Goal: Task Accomplishment & Management: Manage account settings

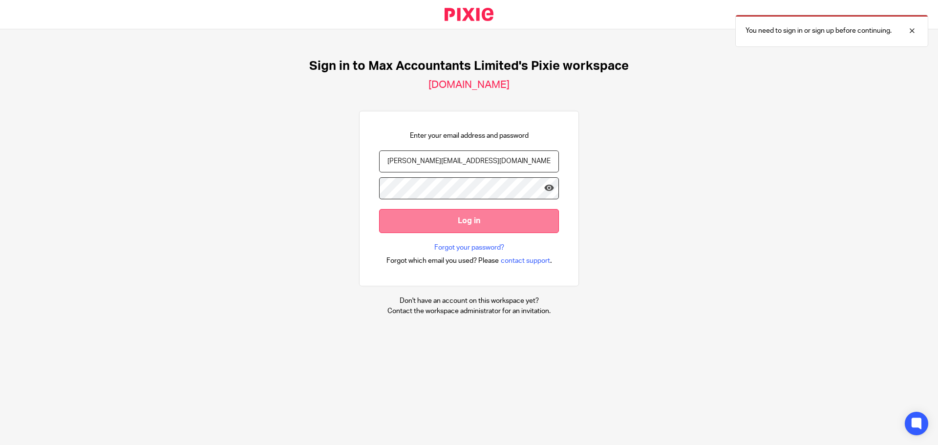
click at [441, 216] on input "Log in" at bounding box center [469, 221] width 180 height 24
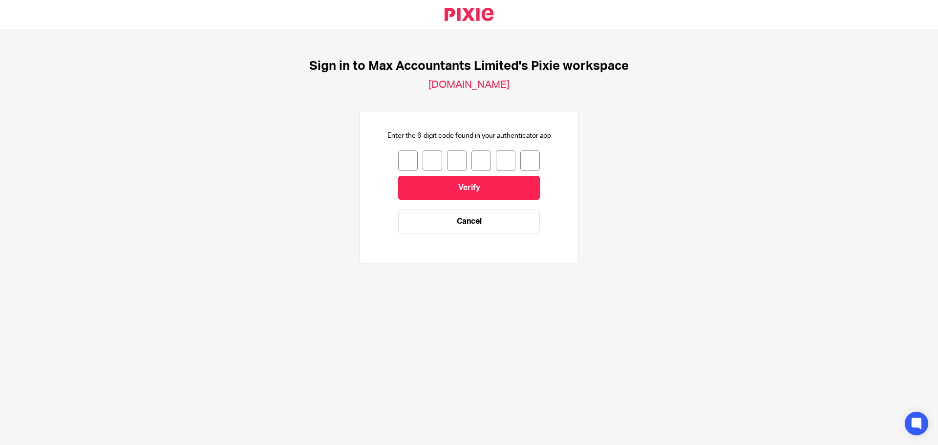
click at [398, 160] on input "number" at bounding box center [408, 160] width 20 height 21
type input "9"
click at [403, 156] on input "9" at bounding box center [408, 160] width 20 height 21
type input "3"
type input "9"
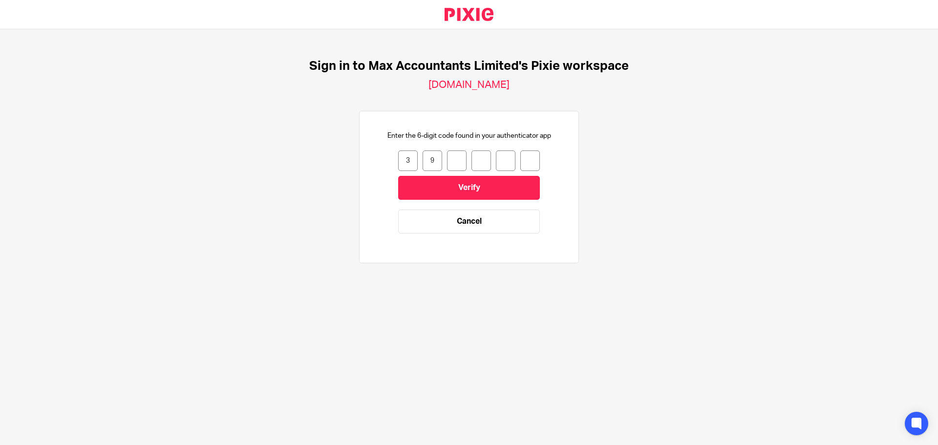
type input "3"
type input "1"
type input "2"
type input "3"
click at [431, 191] on input "Verify" at bounding box center [469, 188] width 142 height 24
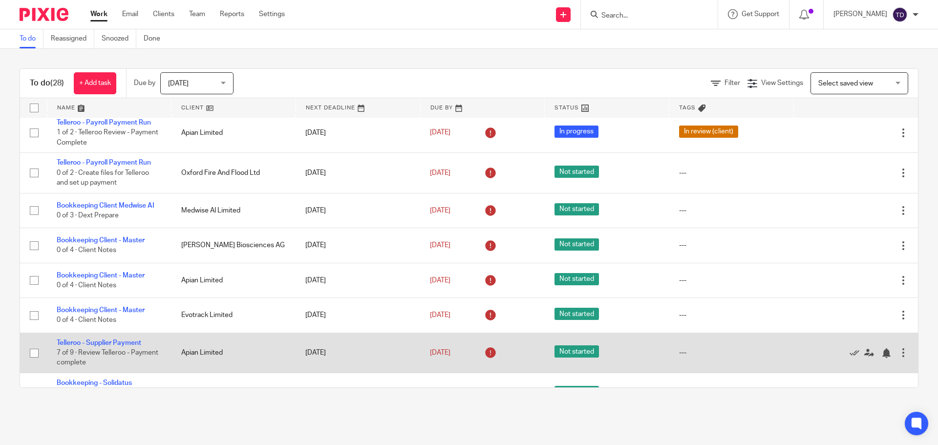
scroll to position [684, 0]
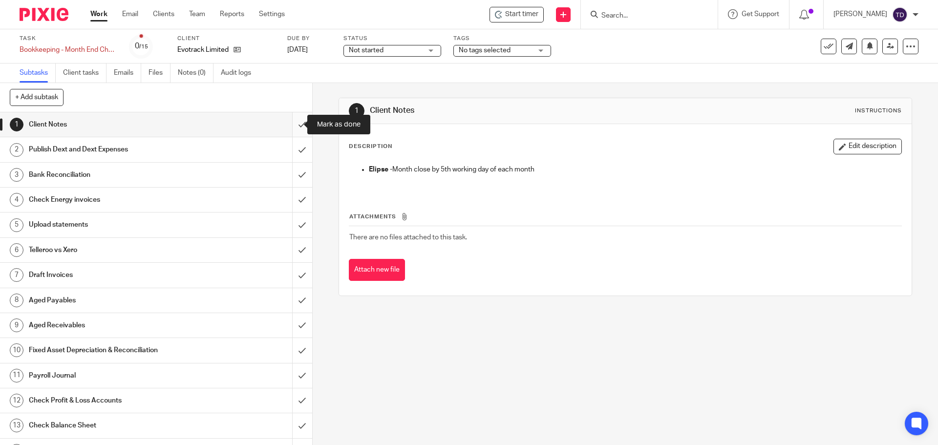
click at [295, 122] on input "submit" at bounding box center [156, 124] width 312 height 24
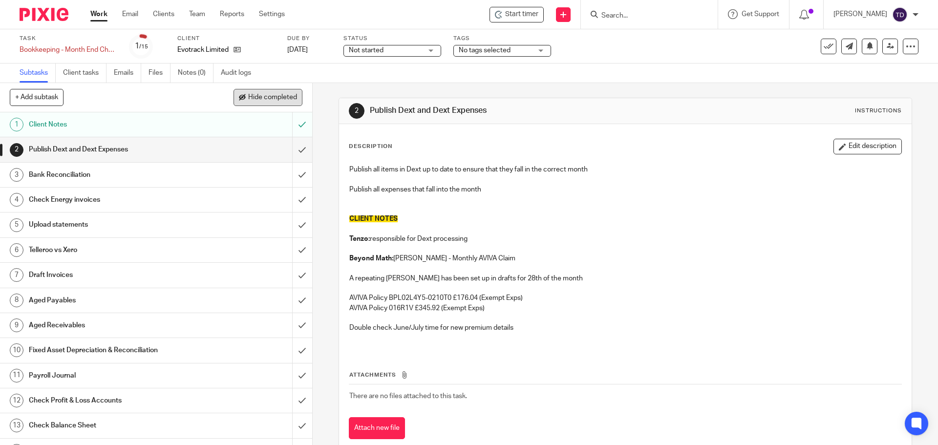
click at [267, 98] on span "Hide completed" at bounding box center [272, 98] width 49 height 8
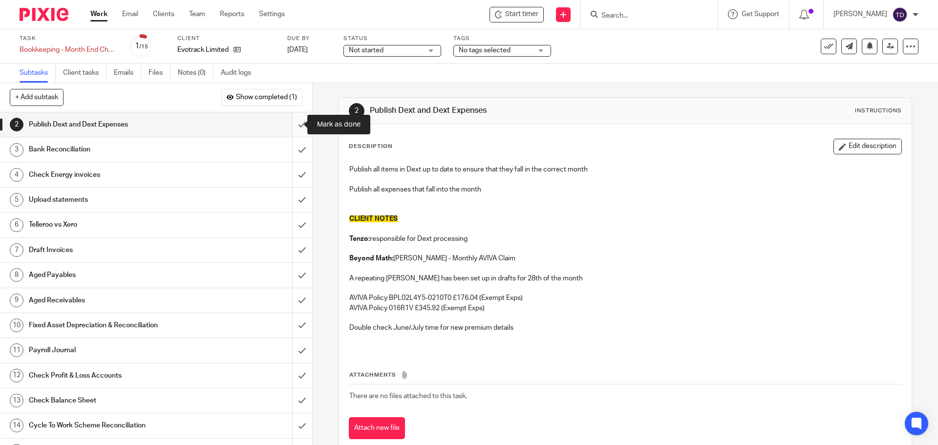
click at [292, 126] on input "submit" at bounding box center [156, 124] width 312 height 24
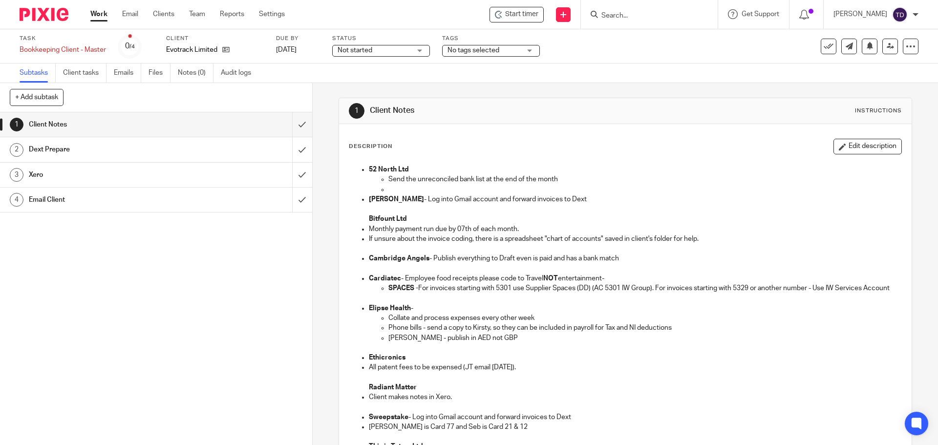
click at [230, 147] on div "Dext Prepare" at bounding box center [156, 149] width 254 height 15
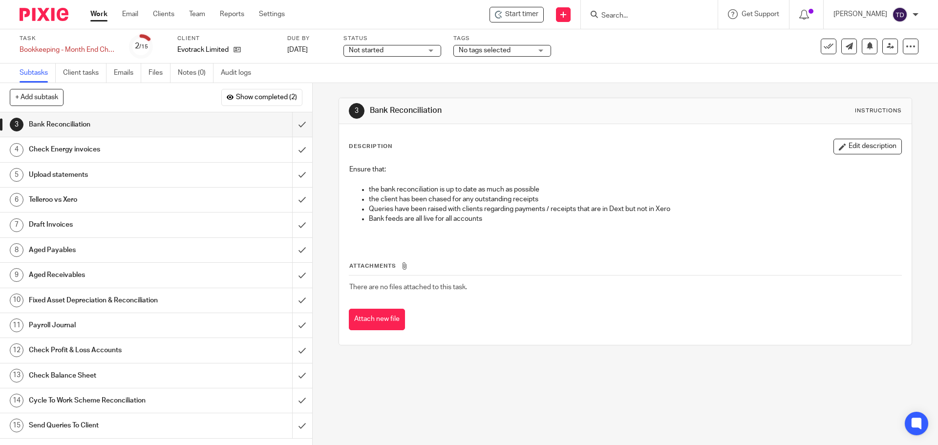
click at [906, 252] on div "3 Bank Reconciliation Instructions Description Edit description Ensure that: th…" at bounding box center [625, 264] width 625 height 362
click at [289, 124] on input "submit" at bounding box center [156, 124] width 312 height 24
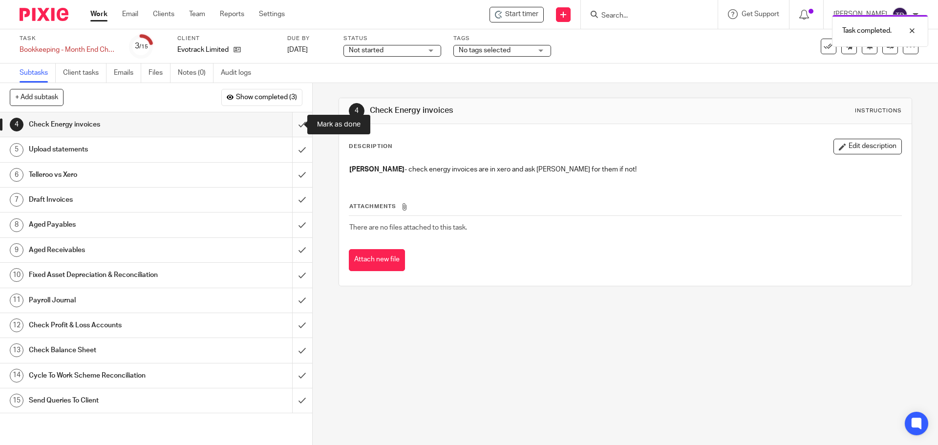
click at [292, 126] on input "submit" at bounding box center [156, 124] width 312 height 24
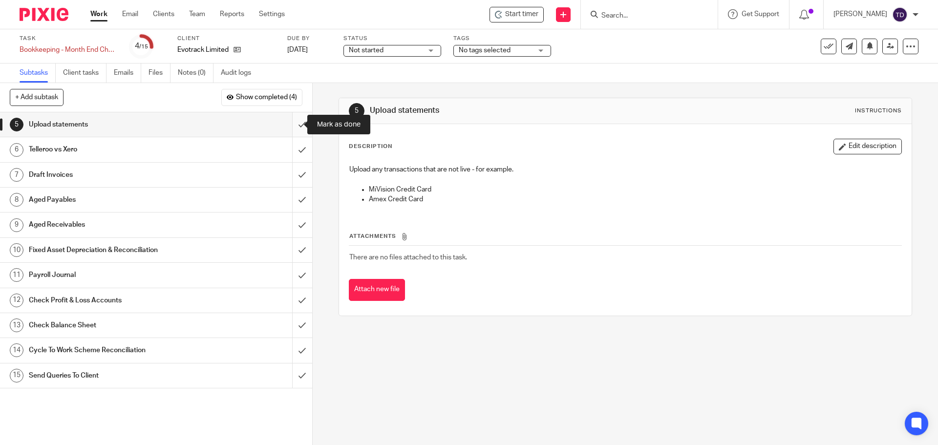
click at [294, 125] on input "submit" at bounding box center [156, 124] width 312 height 24
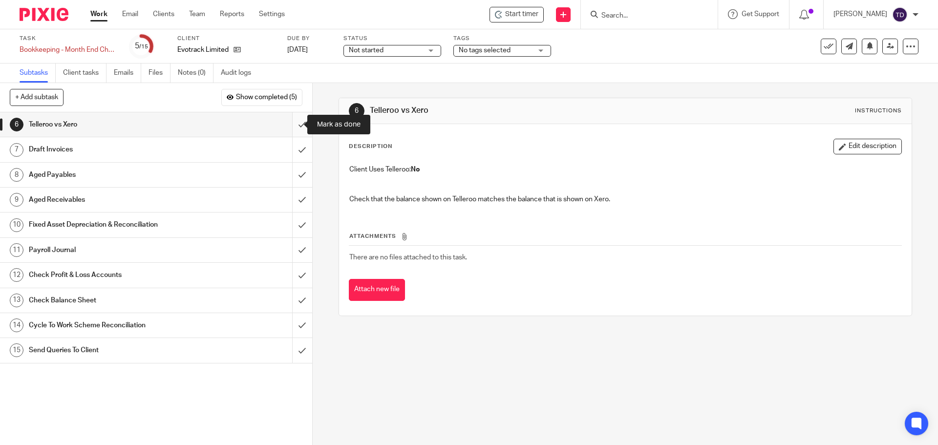
click at [289, 125] on input "submit" at bounding box center [156, 124] width 312 height 24
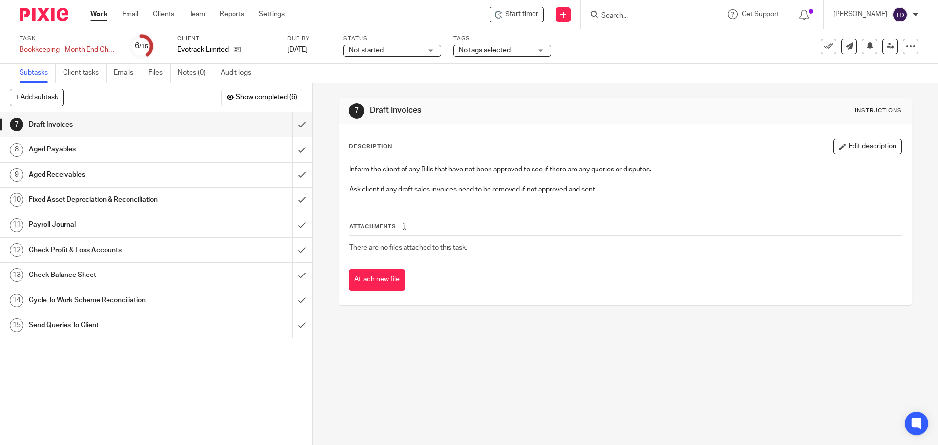
click at [827, 349] on div "7 Draft Invoices Instructions Description Edit description Inform the client of…" at bounding box center [625, 264] width 625 height 362
click at [293, 125] on input "submit" at bounding box center [156, 124] width 312 height 24
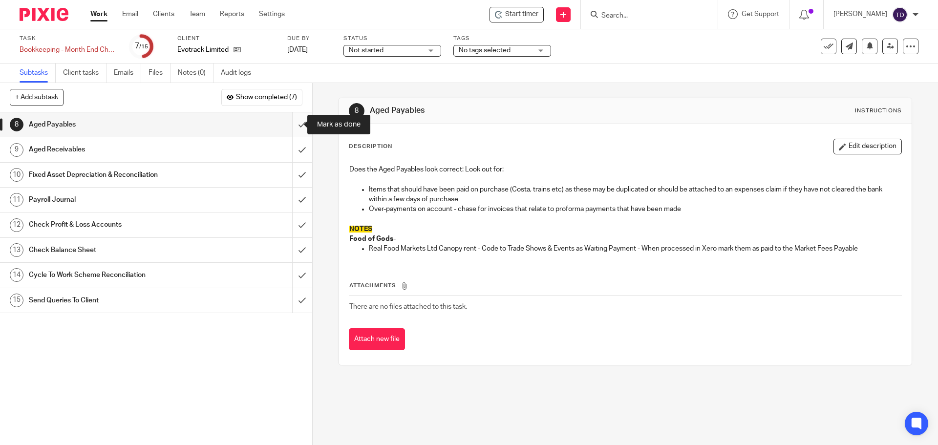
click at [296, 125] on input "submit" at bounding box center [156, 124] width 312 height 24
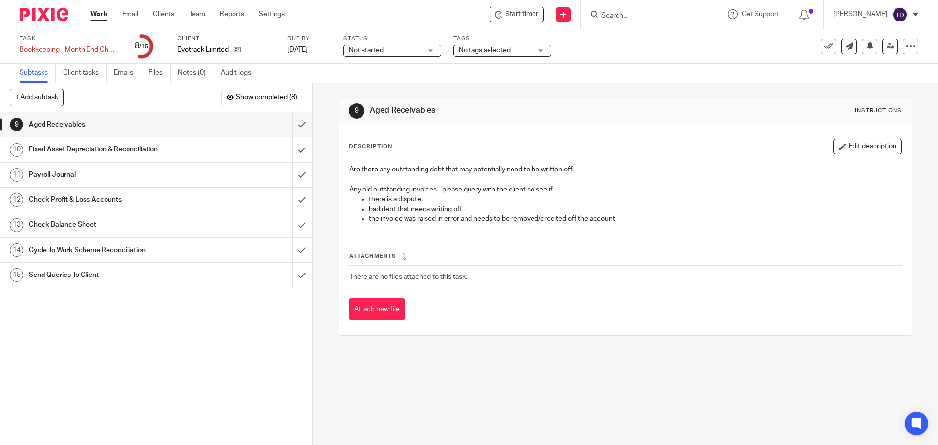
click at [217, 148] on div "Fixed Asset Depreciation & Reconciliation" at bounding box center [156, 149] width 254 height 15
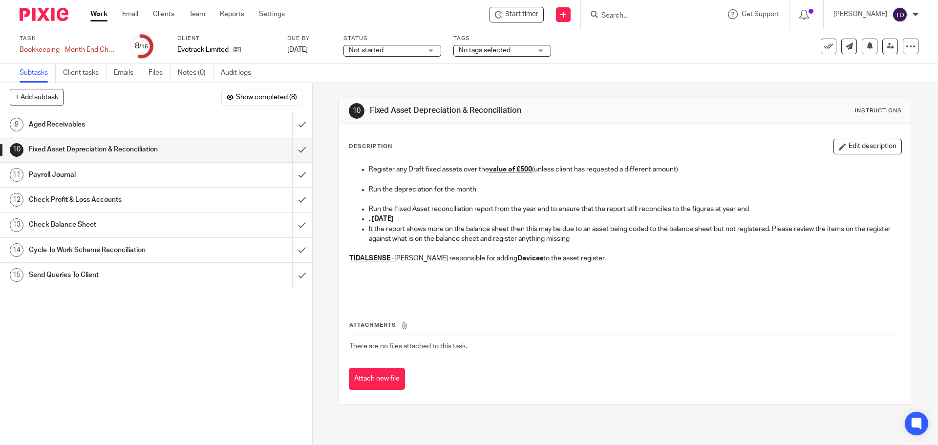
click at [221, 126] on div "Aged Receivables" at bounding box center [156, 124] width 254 height 15
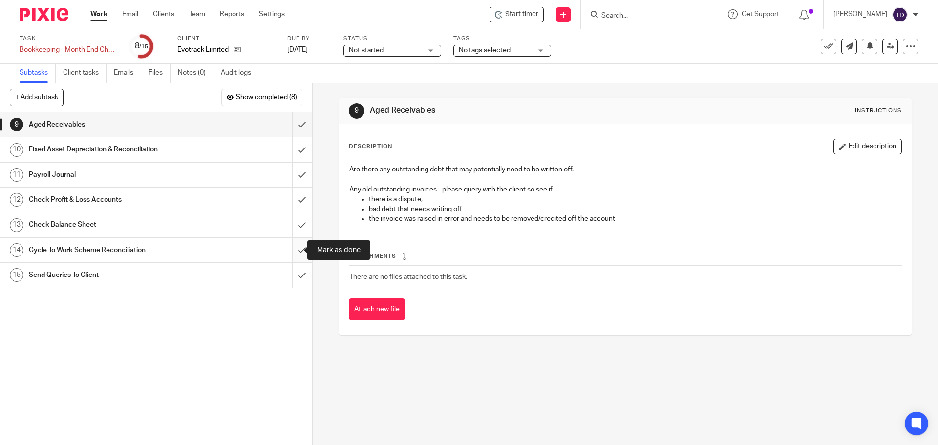
click at [292, 246] on input "submit" at bounding box center [156, 250] width 312 height 24
click at [225, 149] on div "Fixed Asset Depreciation & Reconciliation" at bounding box center [156, 149] width 254 height 15
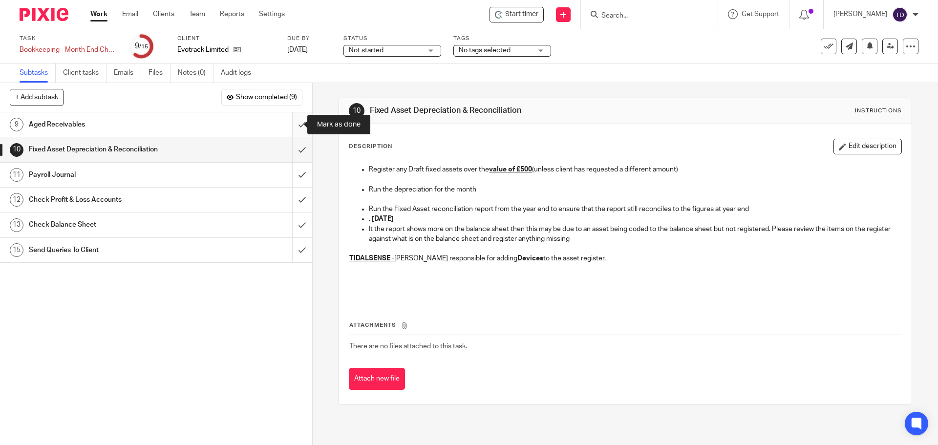
click at [290, 121] on input "submit" at bounding box center [156, 124] width 312 height 24
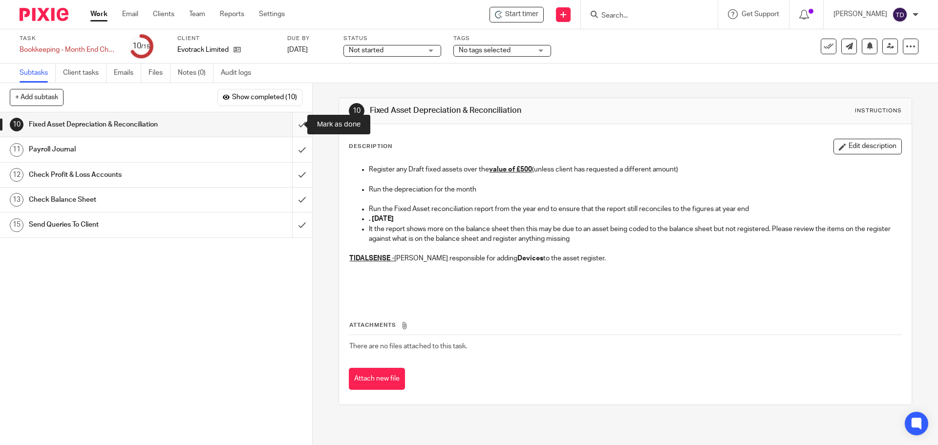
click at [294, 126] on input "submit" at bounding box center [156, 124] width 312 height 24
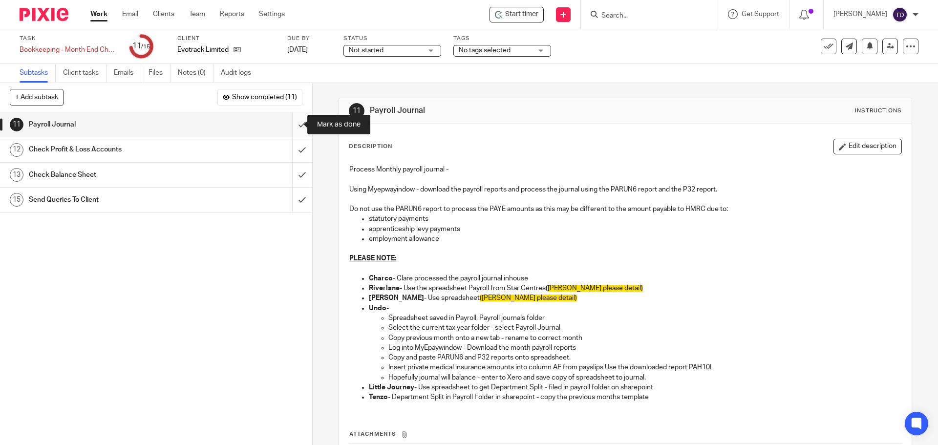
click at [289, 124] on input "submit" at bounding box center [156, 124] width 312 height 24
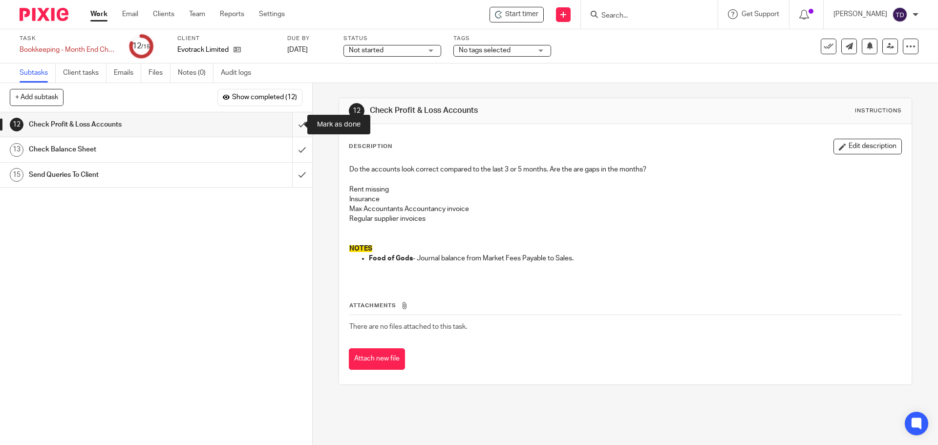
click at [291, 124] on input "submit" at bounding box center [156, 124] width 312 height 24
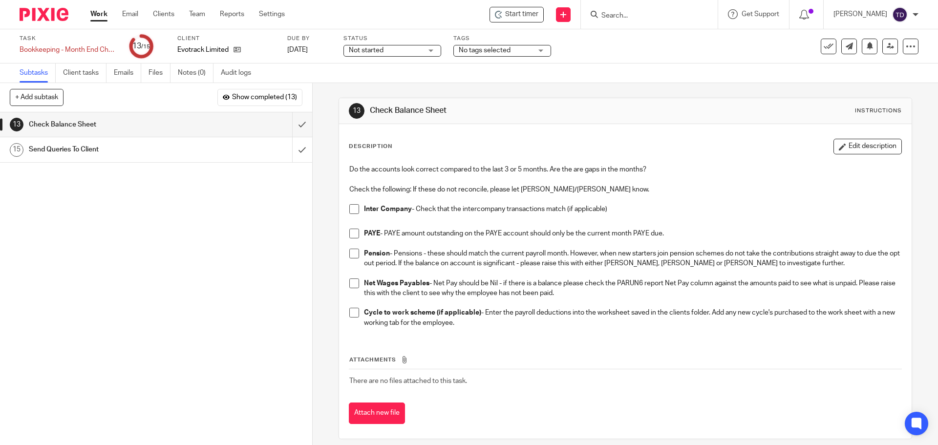
click at [352, 212] on span at bounding box center [354, 209] width 10 height 10
click at [350, 232] on span at bounding box center [354, 234] width 10 height 10
click at [350, 252] on span at bounding box center [354, 254] width 10 height 10
click at [350, 313] on span at bounding box center [354, 313] width 10 height 10
click at [352, 284] on span at bounding box center [354, 284] width 10 height 10
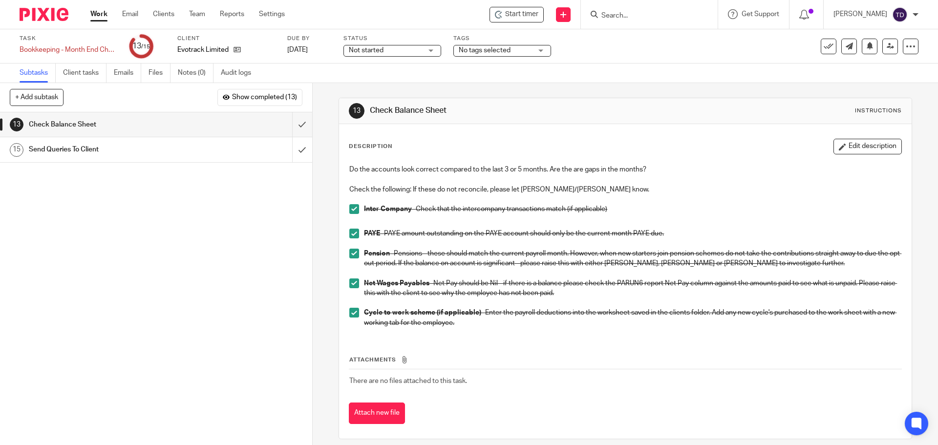
scroll to position [9, 0]
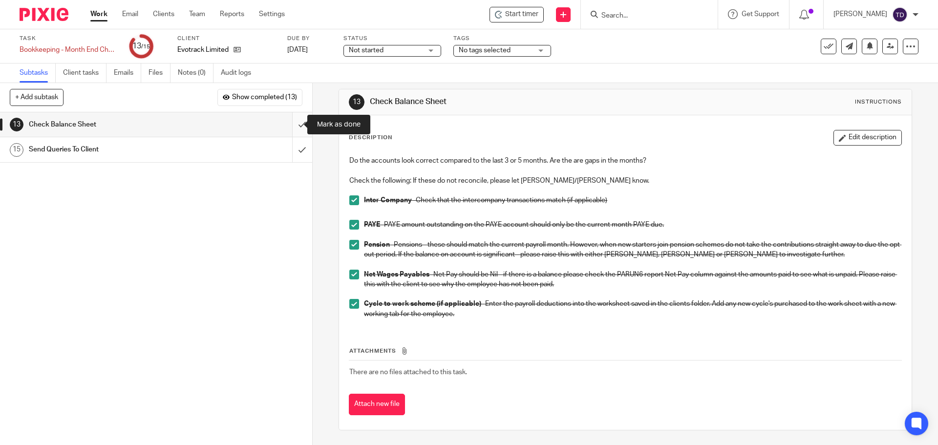
click at [284, 123] on input "submit" at bounding box center [156, 124] width 312 height 24
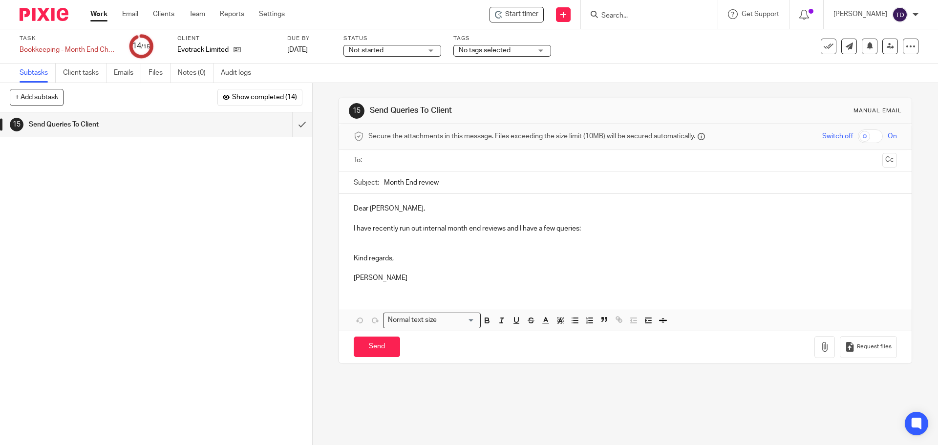
click at [450, 265] on p at bounding box center [625, 268] width 543 height 10
click at [290, 125] on input "submit" at bounding box center [156, 124] width 312 height 24
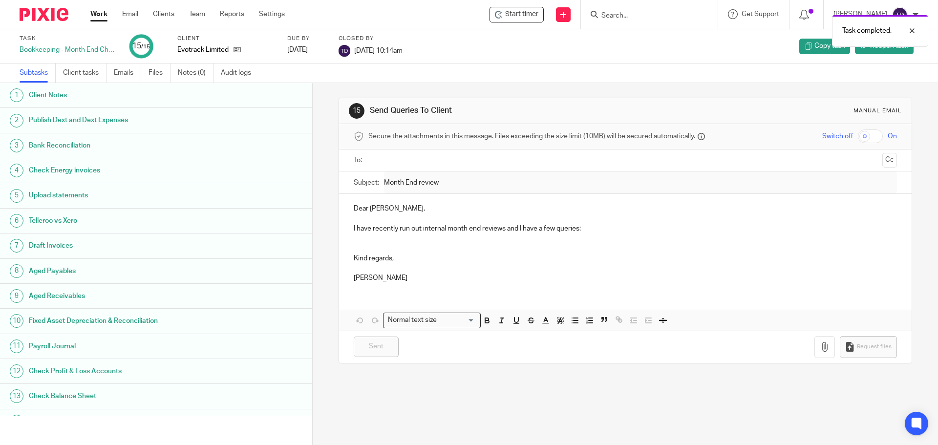
click at [92, 12] on link "Work" at bounding box center [98, 14] width 17 height 10
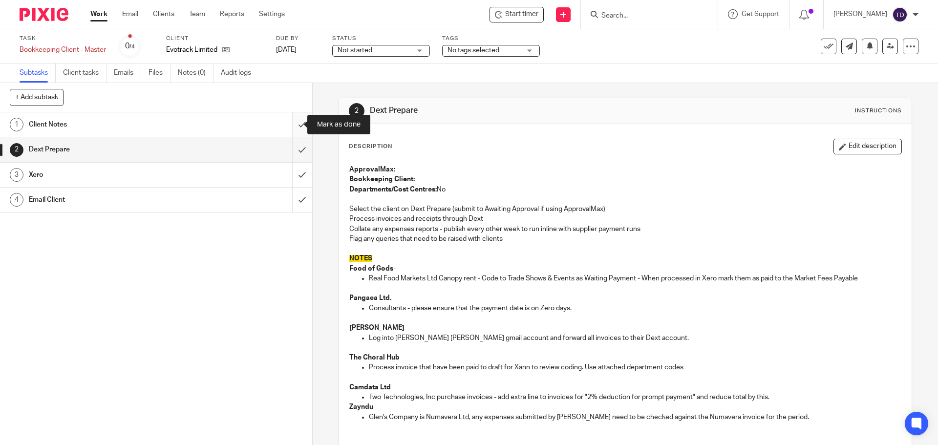
click at [289, 124] on input "submit" at bounding box center [156, 124] width 312 height 24
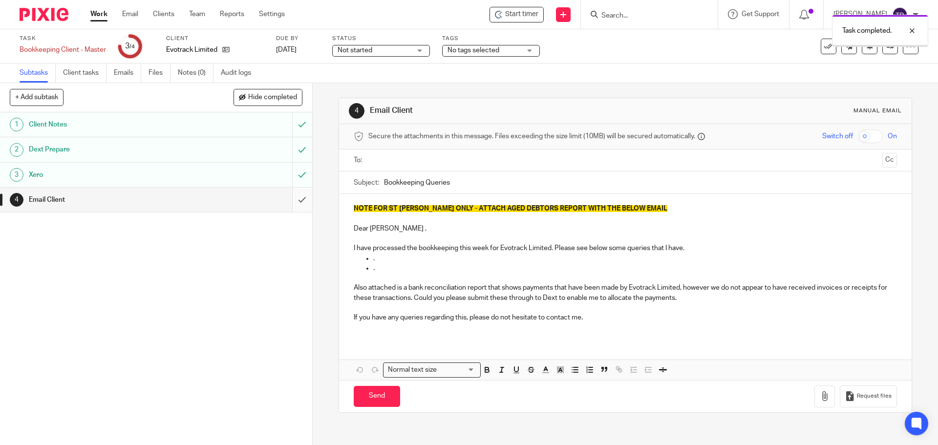
click at [288, 199] on input "submit" at bounding box center [156, 200] width 312 height 24
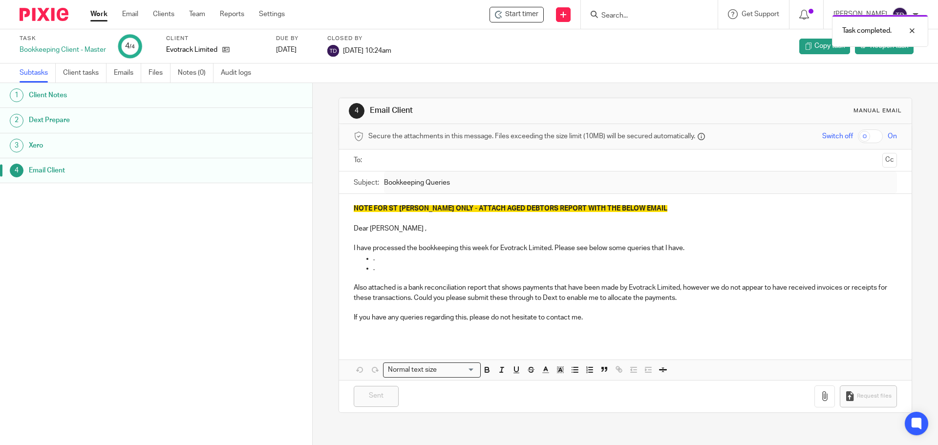
click at [99, 14] on link "Work" at bounding box center [98, 14] width 17 height 10
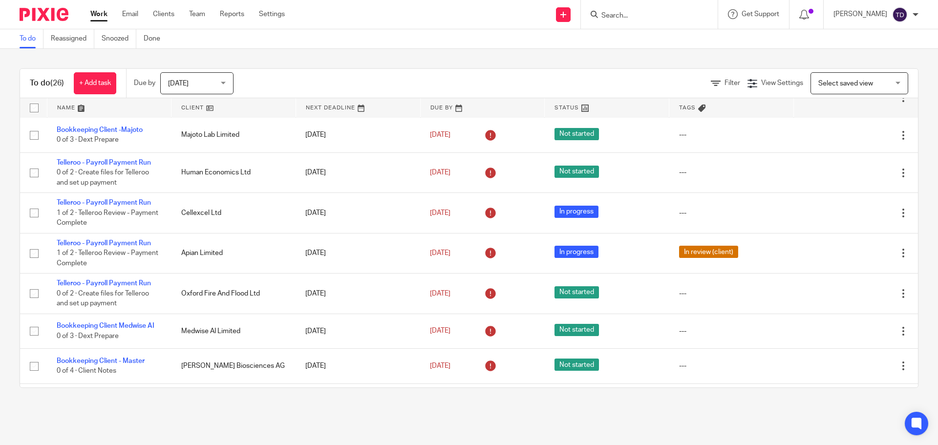
scroll to position [537, 0]
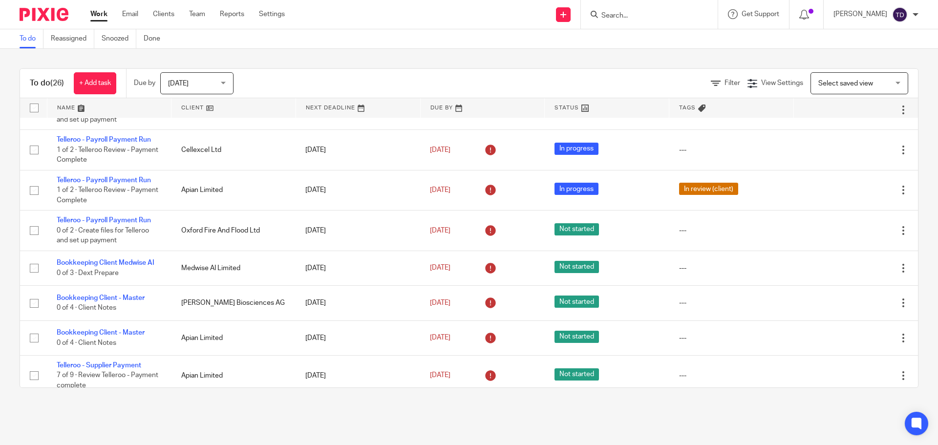
click at [555, 410] on main "To do Reassigned Snoozed Done To do (26) + Add task Due by [DATE] [DATE] [DATE]…" at bounding box center [469, 222] width 938 height 445
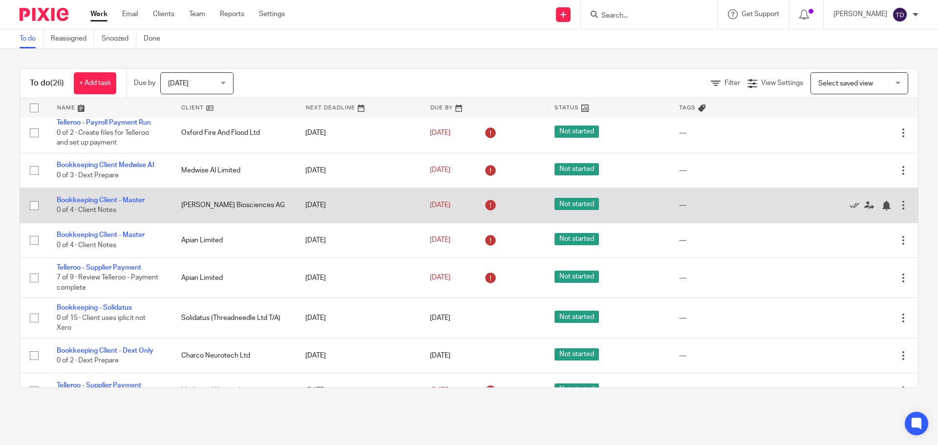
scroll to position [717, 0]
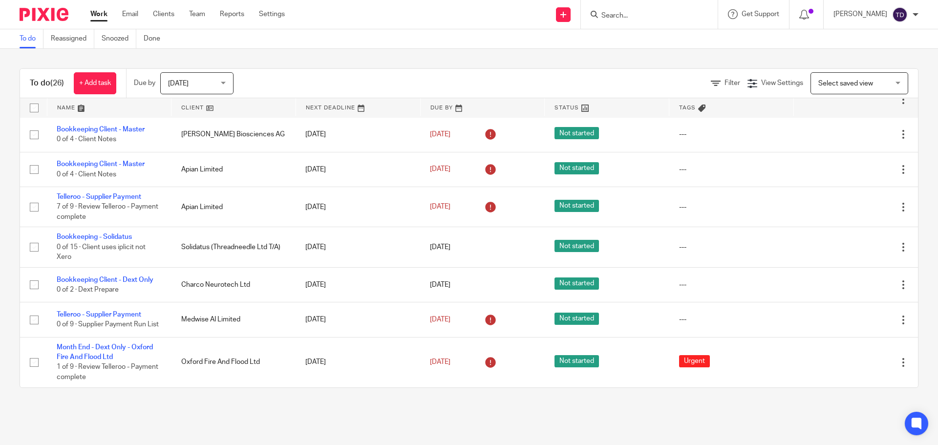
click at [367, 64] on div "To do (26) + Add task Due by [DATE] [DATE] [DATE] [DATE] This week Next week Th…" at bounding box center [469, 228] width 938 height 359
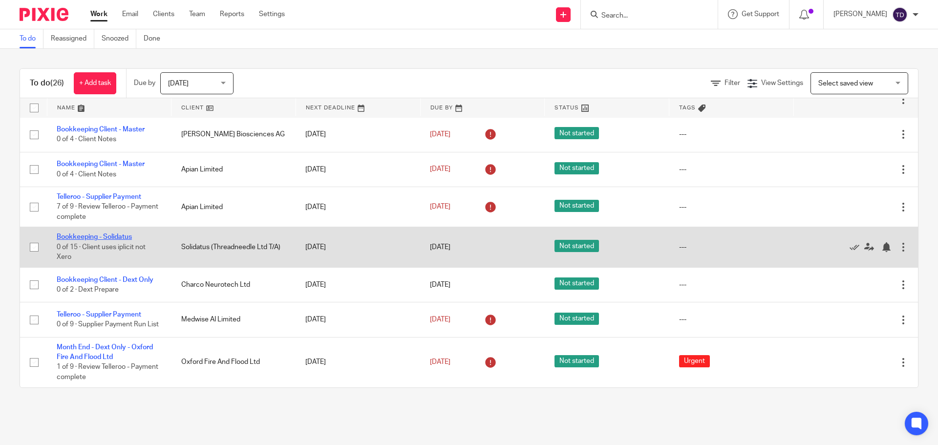
click at [120, 234] on link "Bookkeeping - Solidatus" at bounding box center [94, 237] width 75 height 7
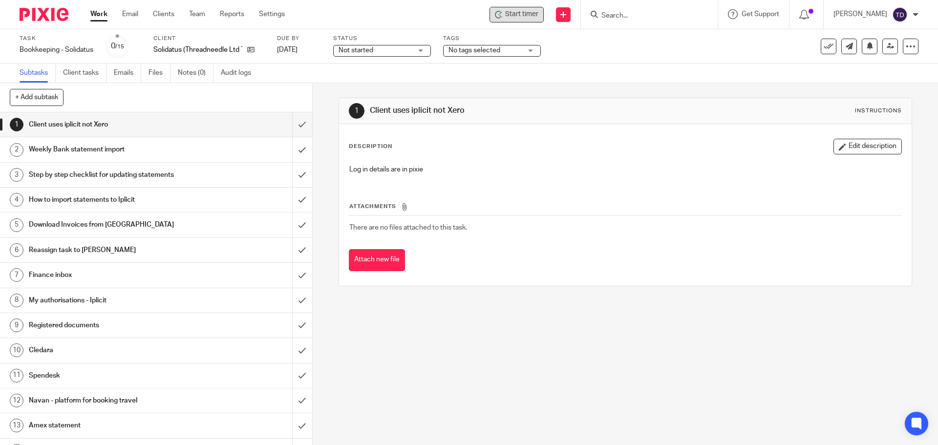
click at [538, 17] on span "Start timer" at bounding box center [521, 14] width 33 height 10
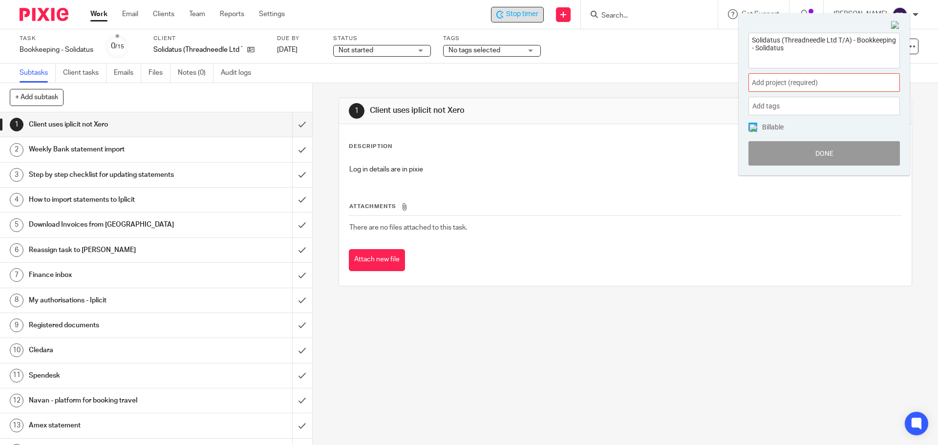
click at [809, 79] on span "Add project (required) :" at bounding box center [813, 83] width 123 height 10
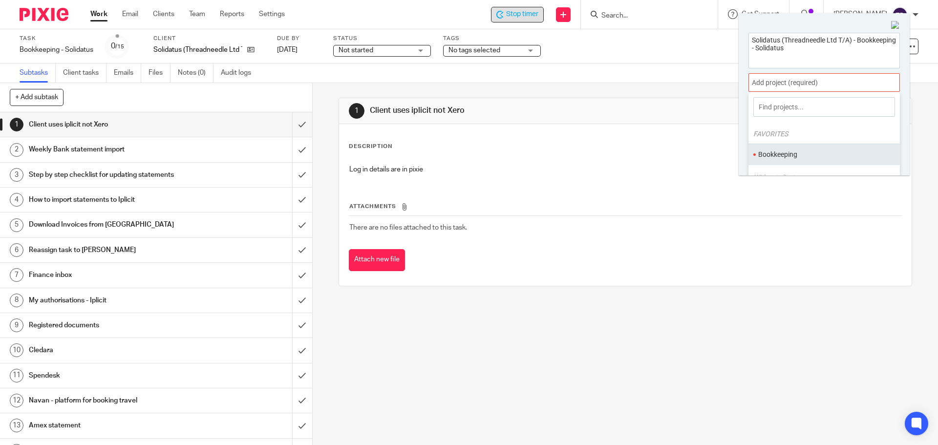
click at [786, 147] on ul "Bookkeeping" at bounding box center [824, 154] width 151 height 21
click at [774, 150] on li "Bookkeeping" at bounding box center [822, 155] width 128 height 10
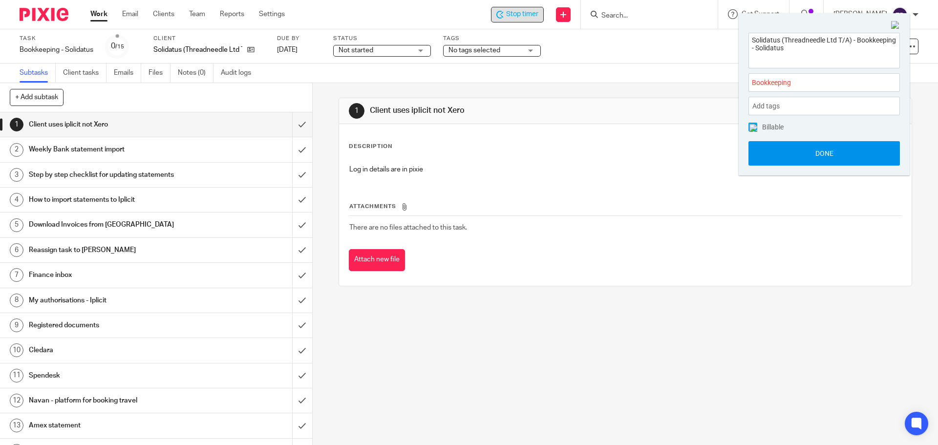
click at [780, 155] on button "Done" at bounding box center [824, 153] width 151 height 24
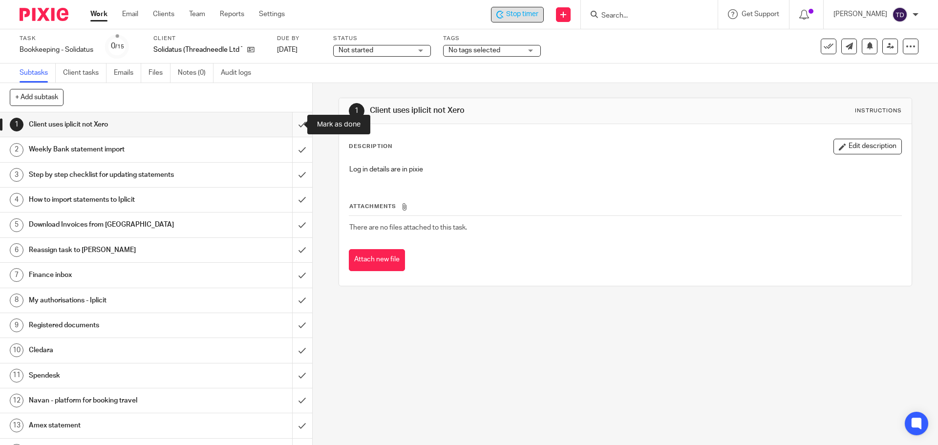
click at [292, 126] on input "submit" at bounding box center [156, 124] width 312 height 24
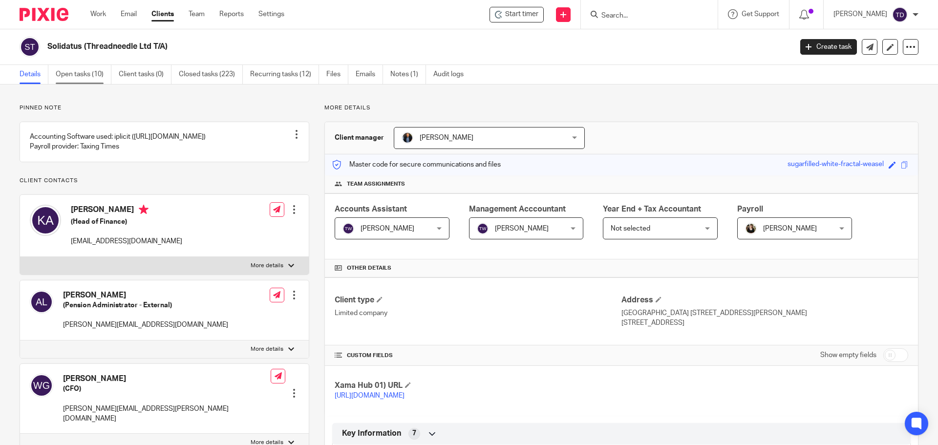
click at [87, 79] on link "Open tasks (10)" at bounding box center [84, 74] width 56 height 19
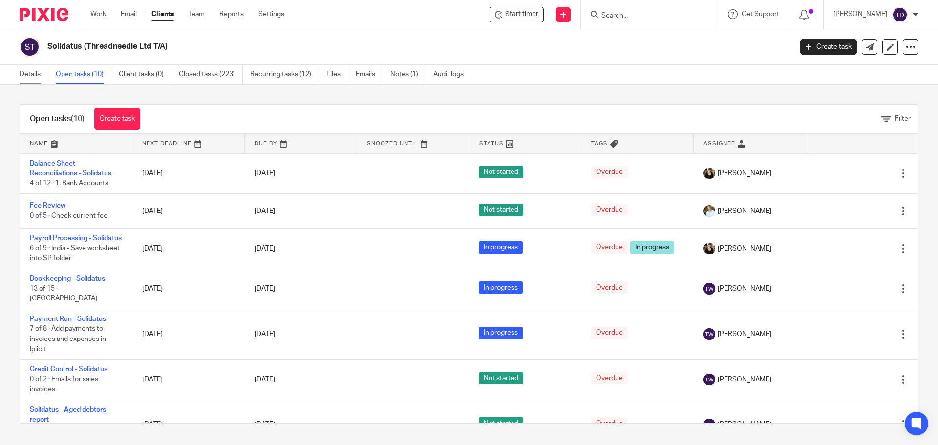
click at [28, 76] on link "Details" at bounding box center [34, 74] width 29 height 19
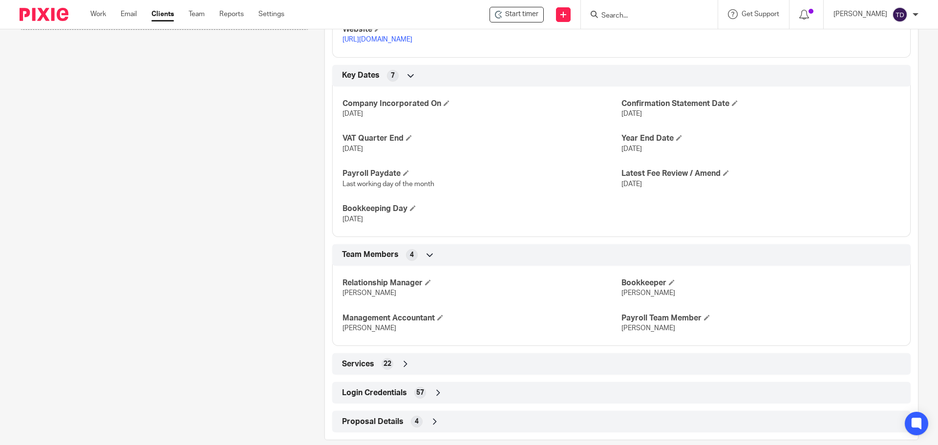
scroll to position [552, 0]
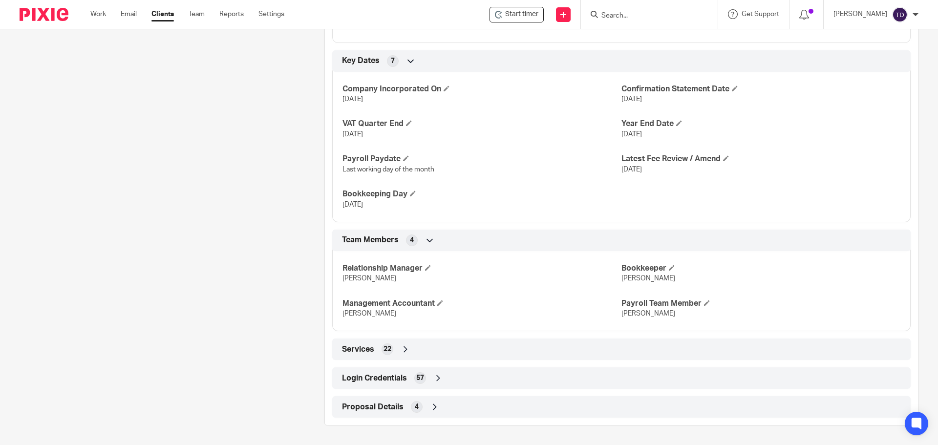
click at [397, 350] on div "Services 22" at bounding box center [622, 349] width 564 height 17
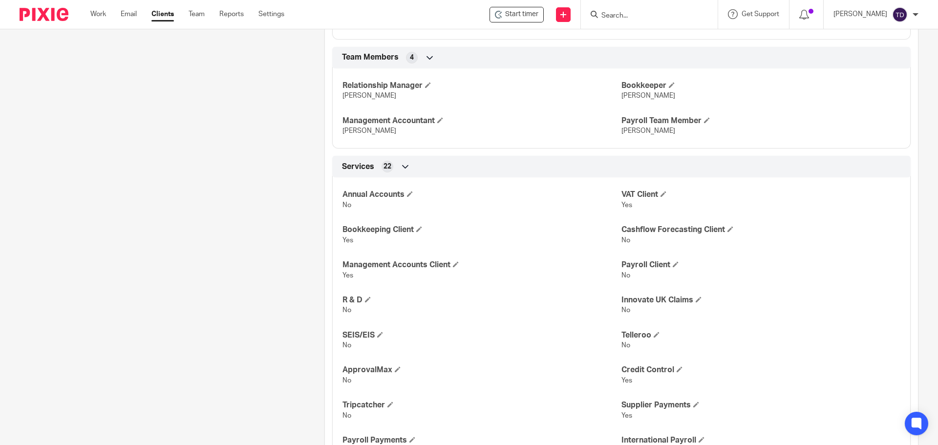
scroll to position [601, 0]
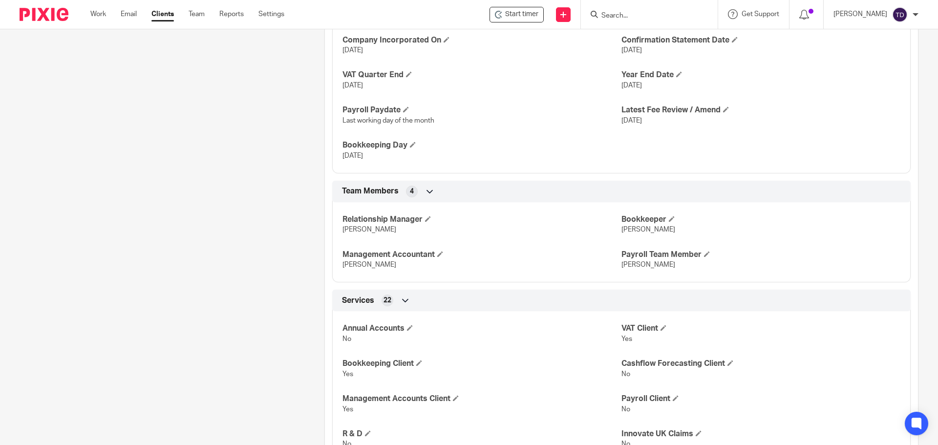
click at [405, 300] on icon at bounding box center [406, 301] width 10 height 10
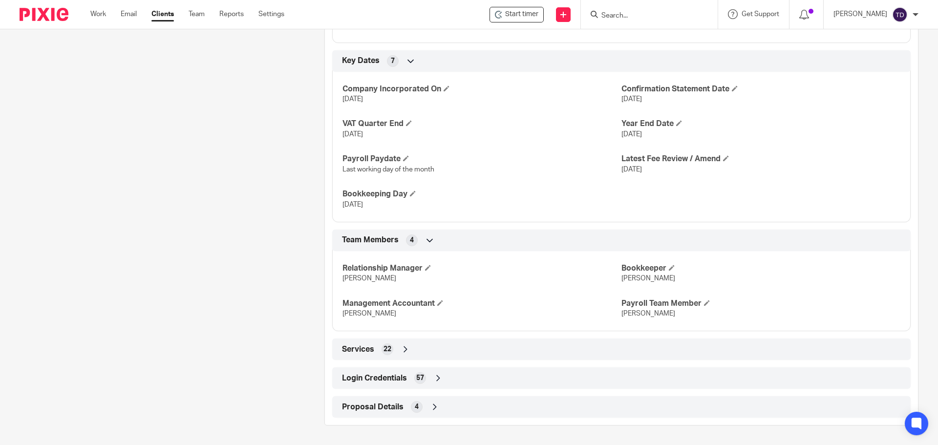
click at [422, 372] on div "Login Credentials 57" at bounding box center [622, 378] width 564 height 17
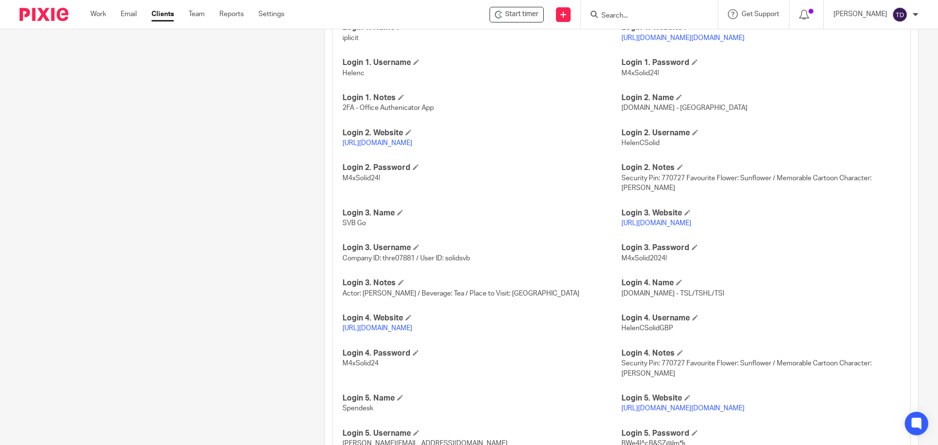
scroll to position [894, 0]
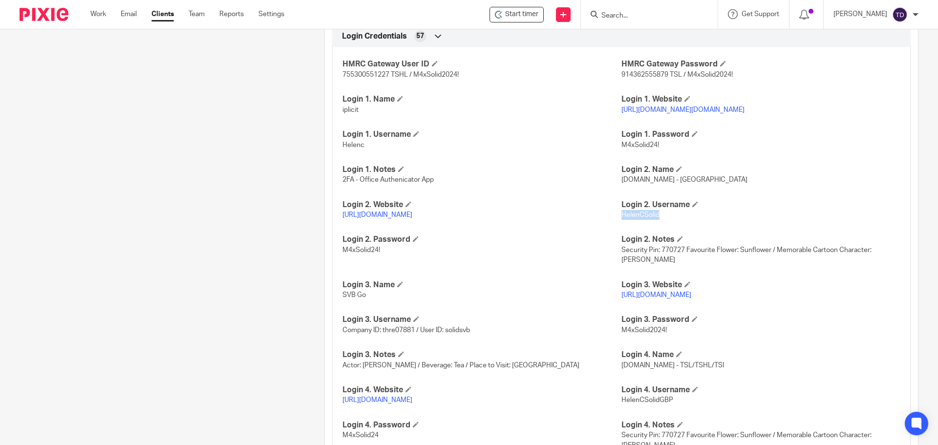
drag, startPoint x: 657, startPoint y: 215, endPoint x: 617, endPoint y: 215, distance: 40.1
click at [622, 215] on p "HelenCSolid" at bounding box center [761, 215] width 279 height 10
copy span "HelenCSolid"
drag, startPoint x: 383, startPoint y: 250, endPoint x: 329, endPoint y: 252, distance: 53.8
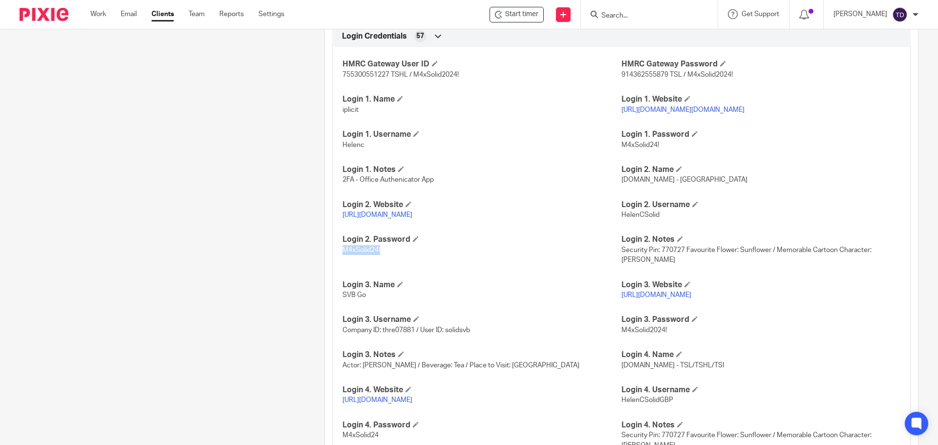
copy span "M4xSolid24!"
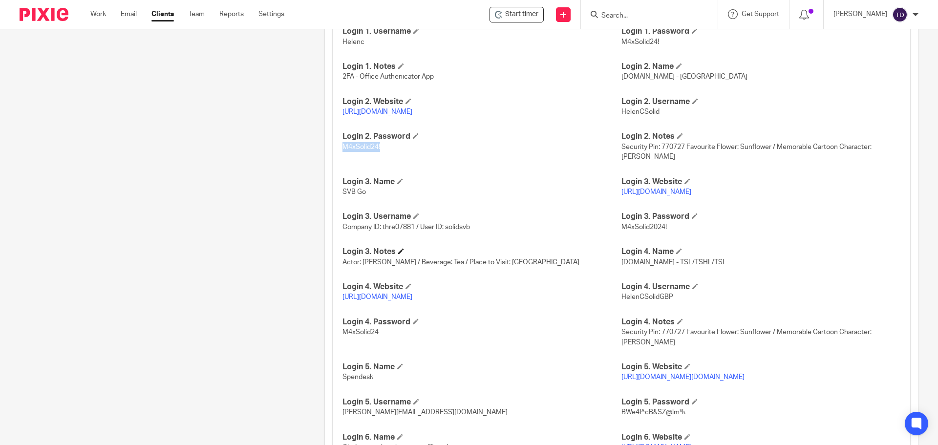
scroll to position [1090, 0]
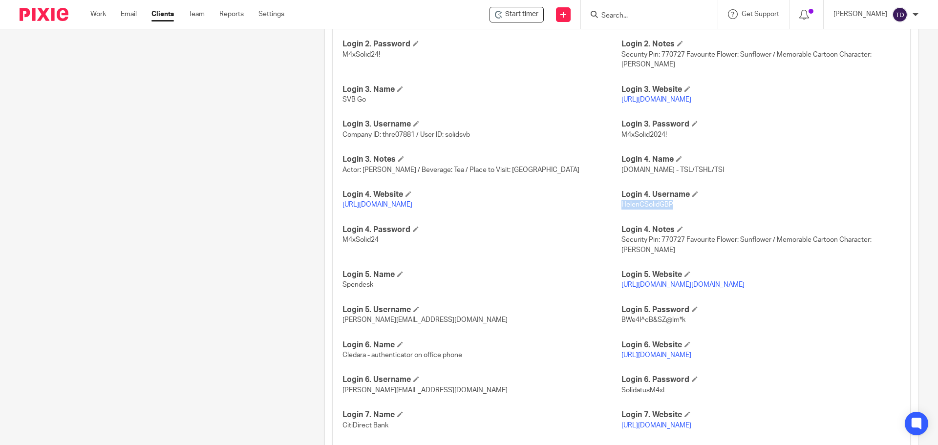
drag, startPoint x: 675, startPoint y: 203, endPoint x: 618, endPoint y: 204, distance: 56.7
click at [622, 204] on p "HelenCSolidGBP" at bounding box center [761, 205] width 279 height 10
copy span "HelenCSolidGBP"
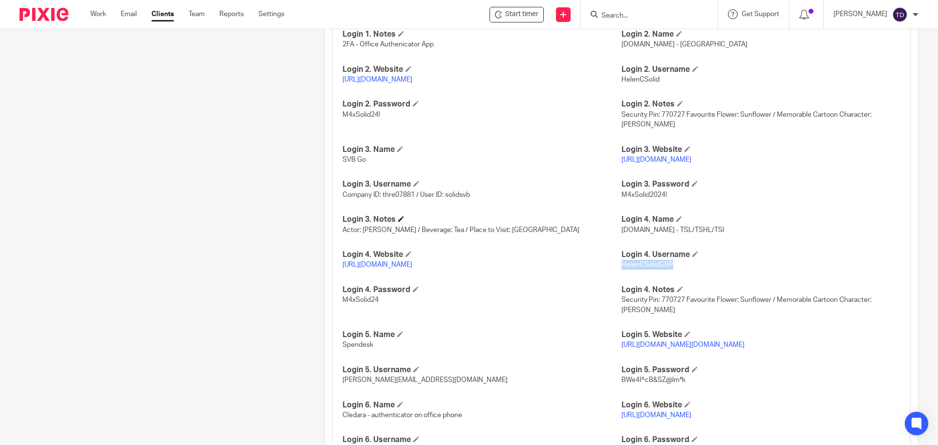
scroll to position [1014, 0]
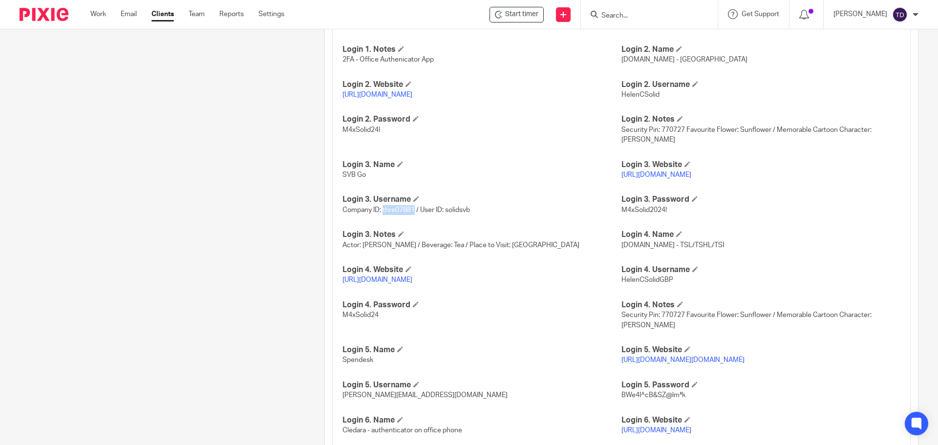
drag, startPoint x: 413, startPoint y: 209, endPoint x: 381, endPoint y: 211, distance: 31.8
click at [381, 211] on span "Company ID: thre07881 / User ID: solidsvb" at bounding box center [407, 210] width 128 height 7
copy span "thre07881"
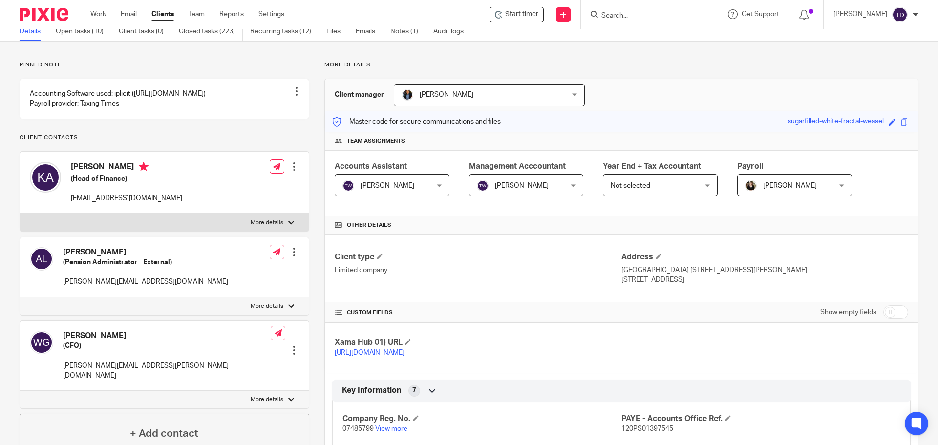
scroll to position [0, 0]
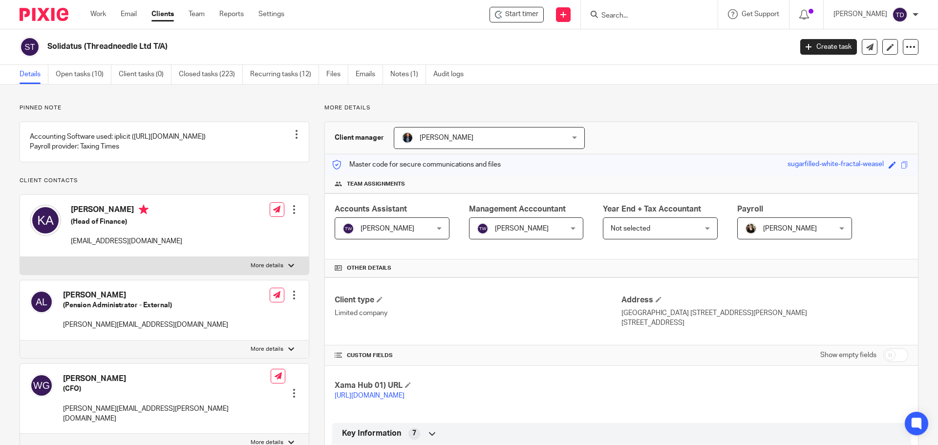
click at [97, 13] on link "Work" at bounding box center [98, 14] width 16 height 10
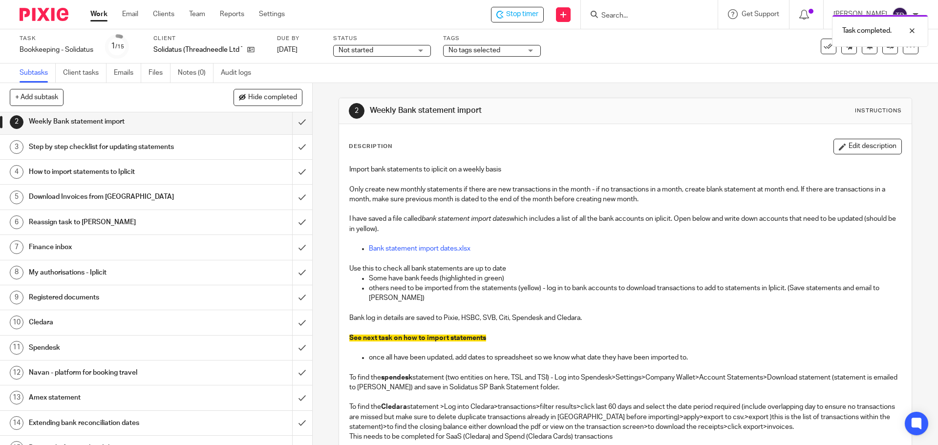
scroll to position [43, 0]
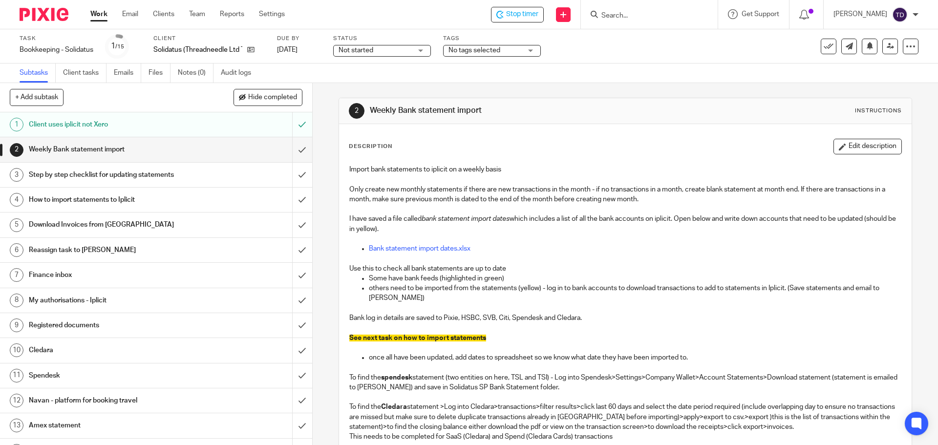
scroll to position [43, 0]
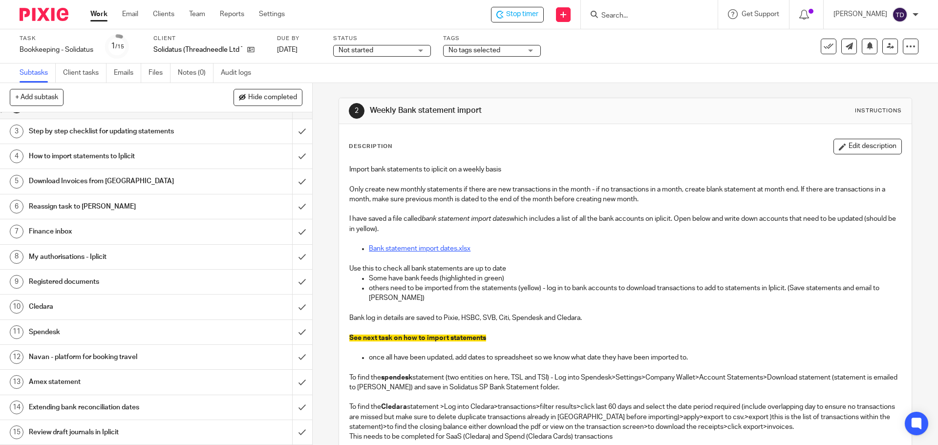
click at [413, 249] on link "Bank statement import dates.xlsx" at bounding box center [420, 248] width 102 height 7
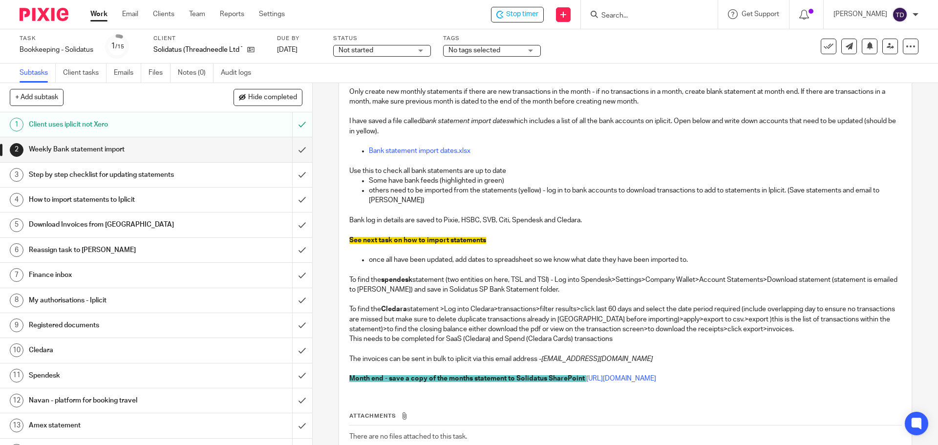
scroll to position [147, 0]
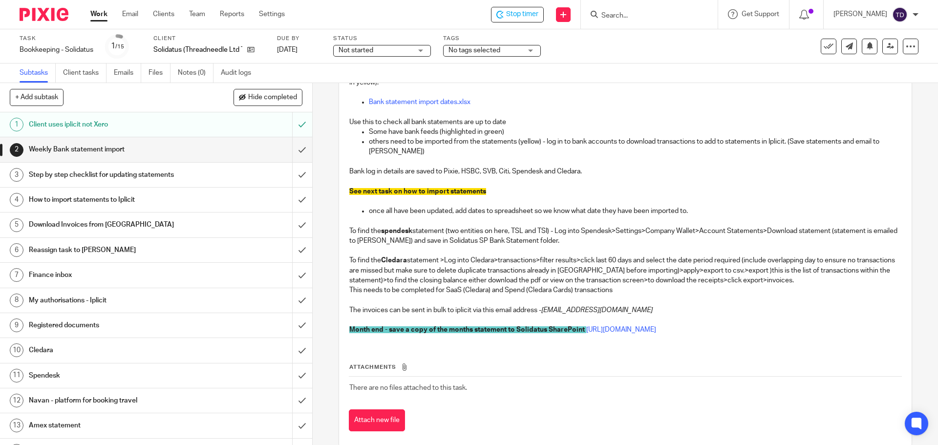
drag, startPoint x: 762, startPoint y: 311, endPoint x: 543, endPoint y: 312, distance: 219.4
click at [543, 312] on em "a9313f7d-edb6-4381-9ec0-6bbd66990deb@ap-automation.iplicit.com" at bounding box center [596, 310] width 111 height 7
copy em "a9313f7d-edb6-4381-9ec0-6bbd66990deb@ap-automation.iplicit.com"
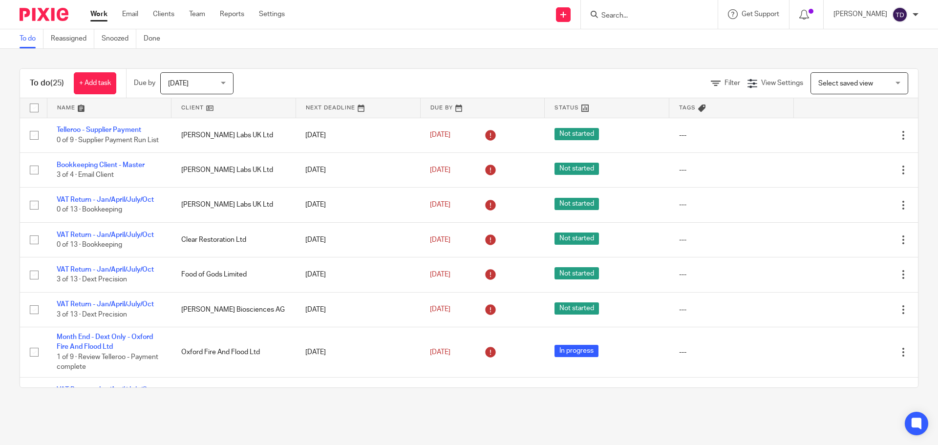
drag, startPoint x: 408, startPoint y: 49, endPoint x: 386, endPoint y: 49, distance: 21.5
click at [408, 49] on div "To do (25) + Add task Due by [DATE] [DATE] [DATE] [DATE] This week Next week Th…" at bounding box center [469, 228] width 938 height 359
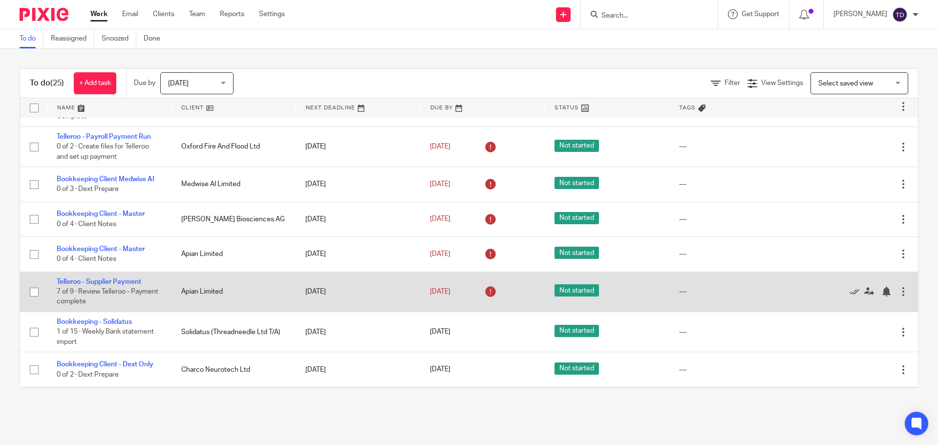
scroll to position [682, 0]
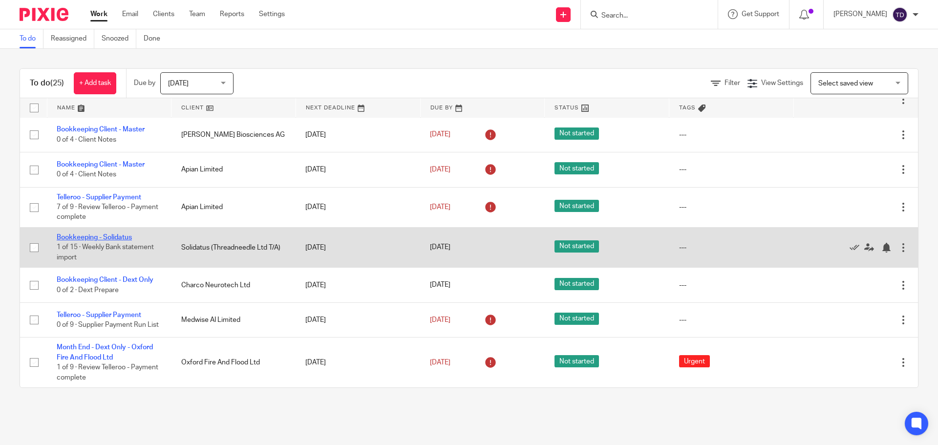
click at [109, 234] on link "Bookkeeping - Solidatus" at bounding box center [94, 237] width 75 height 7
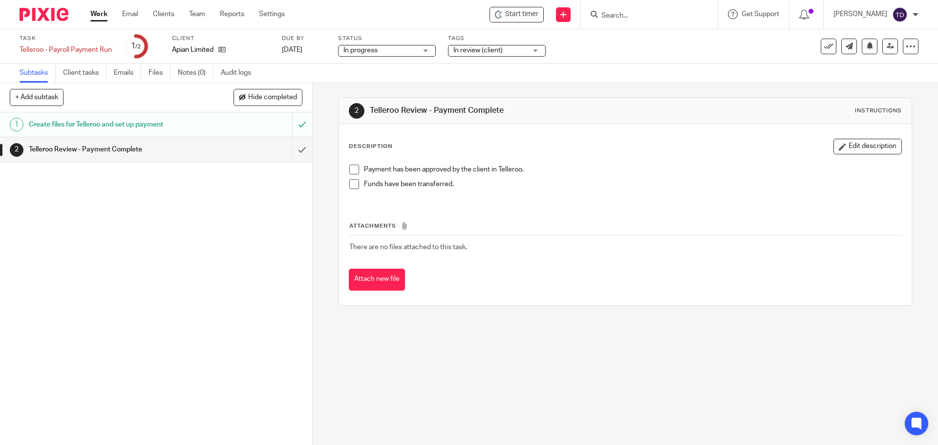
click at [354, 171] on span at bounding box center [354, 170] width 10 height 10
click at [350, 183] on span at bounding box center [354, 184] width 10 height 10
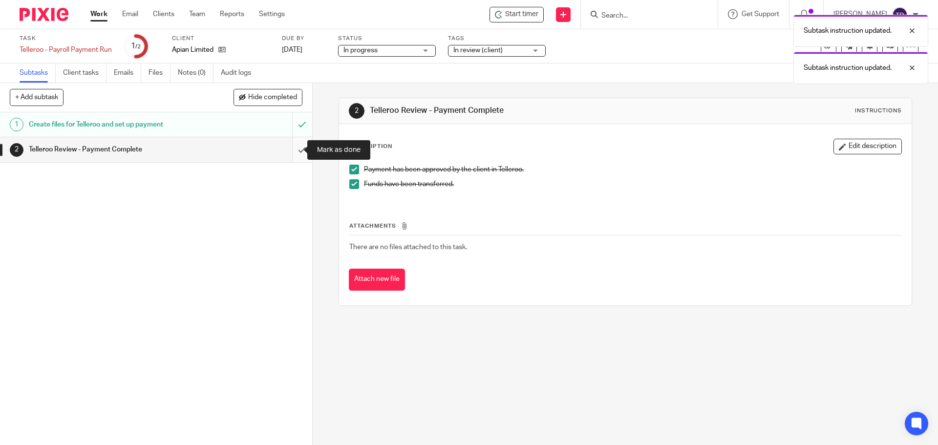
click at [290, 150] on input "submit" at bounding box center [156, 149] width 312 height 24
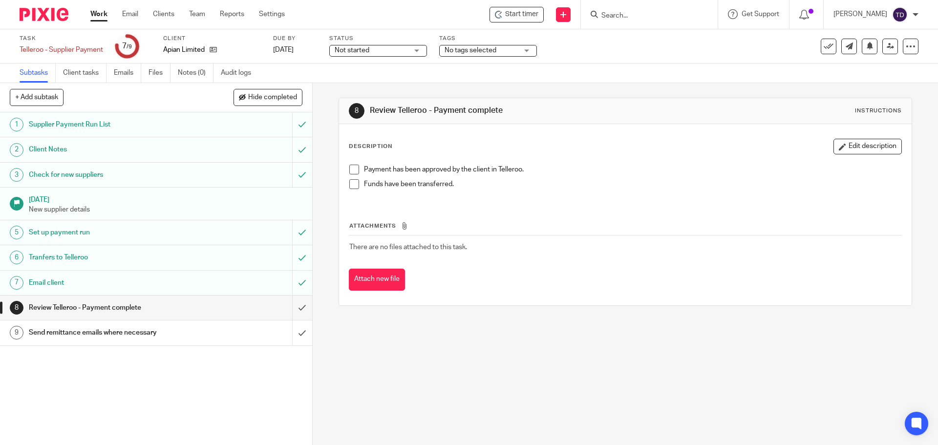
click at [353, 168] on span at bounding box center [354, 170] width 10 height 10
drag, startPoint x: 354, startPoint y: 181, endPoint x: 350, endPoint y: 185, distance: 5.9
click at [354, 181] on span at bounding box center [354, 184] width 10 height 10
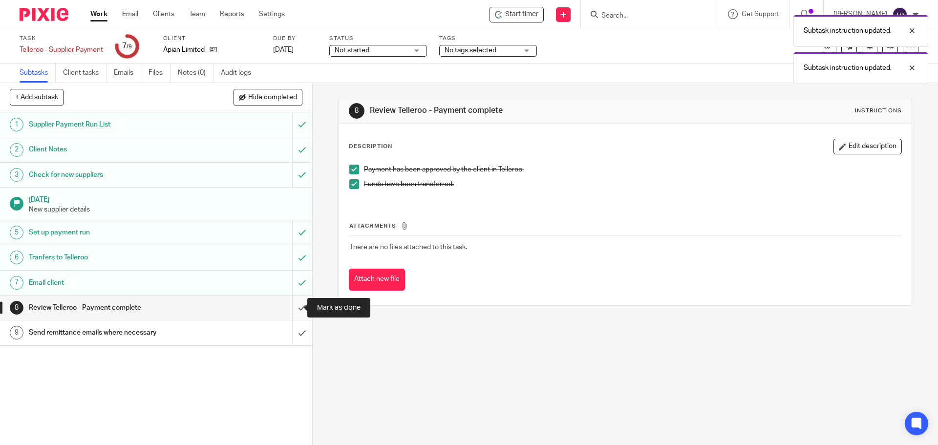
click at [288, 302] on input "submit" at bounding box center [156, 308] width 312 height 24
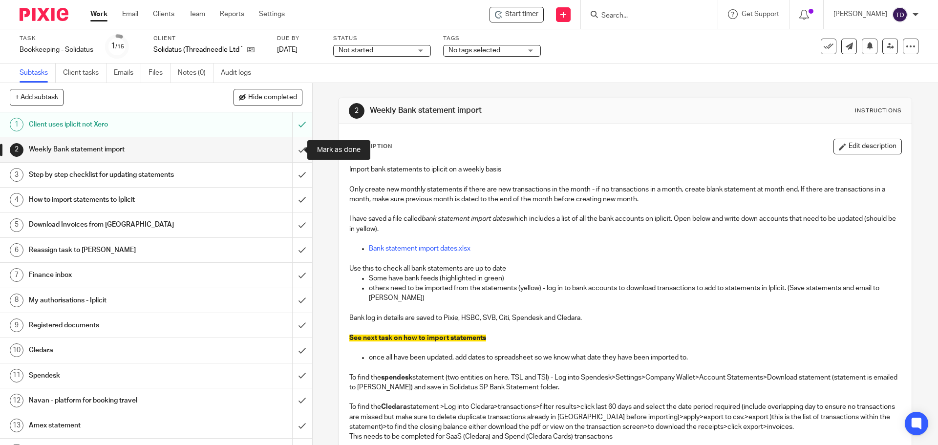
click at [293, 151] on input "submit" at bounding box center [156, 149] width 312 height 24
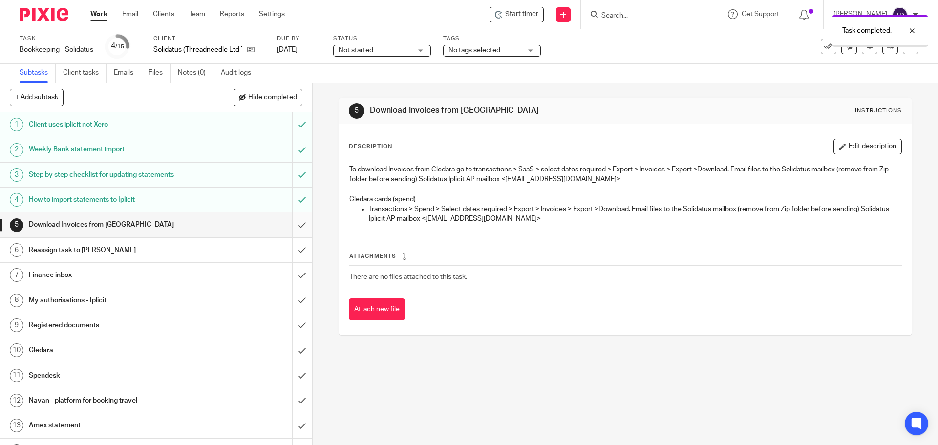
click at [289, 227] on input "submit" at bounding box center [156, 225] width 312 height 24
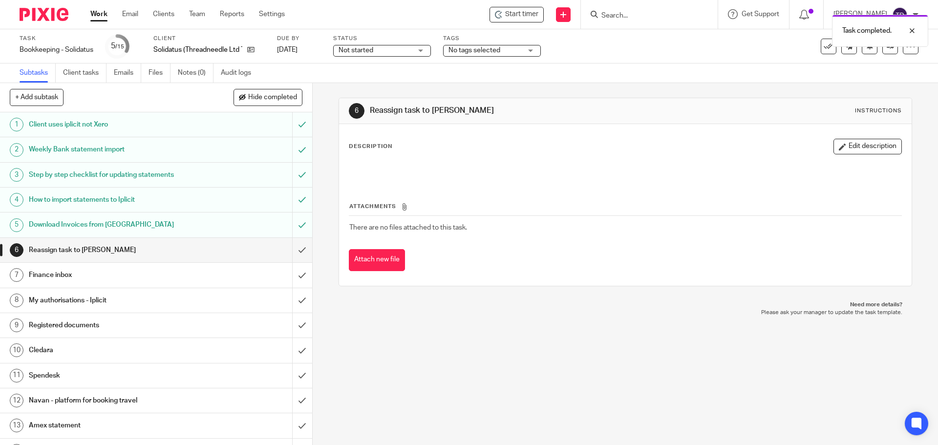
click at [260, 252] on div "Reassign task to Tracie" at bounding box center [156, 250] width 254 height 15
click at [882, 42] on link at bounding box center [890, 47] width 16 height 16
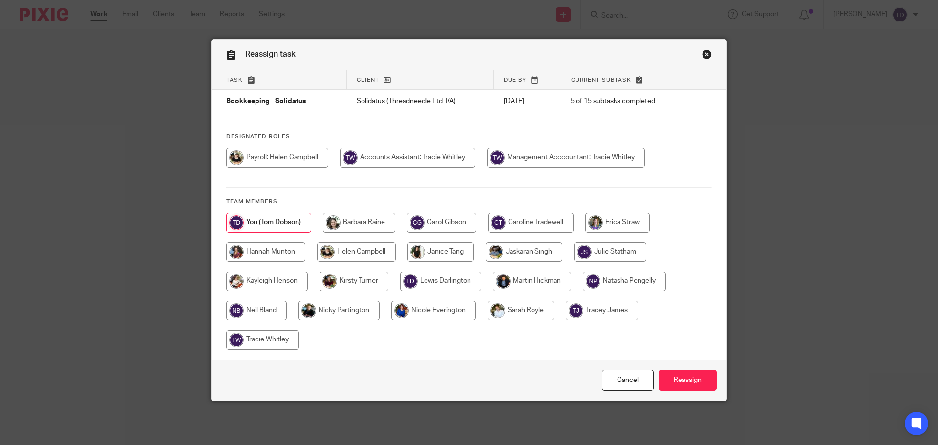
click at [268, 337] on input "radio" at bounding box center [262, 340] width 73 height 20
radio input "true"
click at [682, 380] on input "Reassign" at bounding box center [688, 380] width 58 height 21
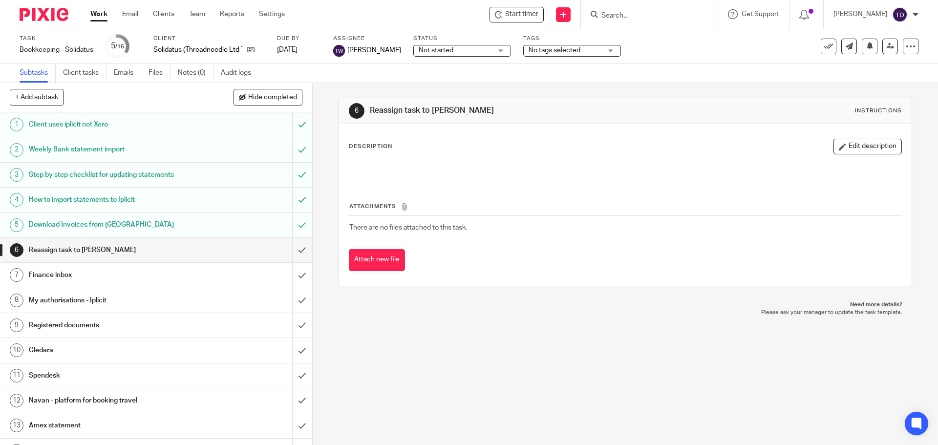
click at [66, 17] on img at bounding box center [44, 14] width 49 height 13
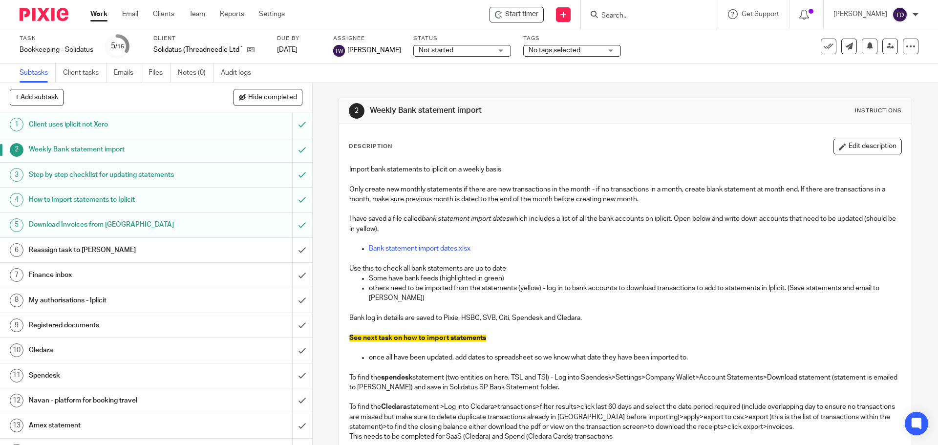
click at [97, 10] on link "Work" at bounding box center [98, 14] width 17 height 10
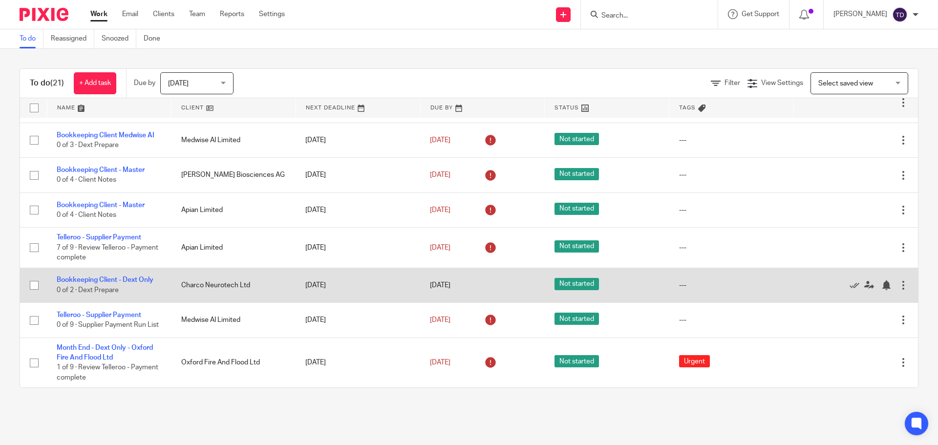
scroll to position [526, 0]
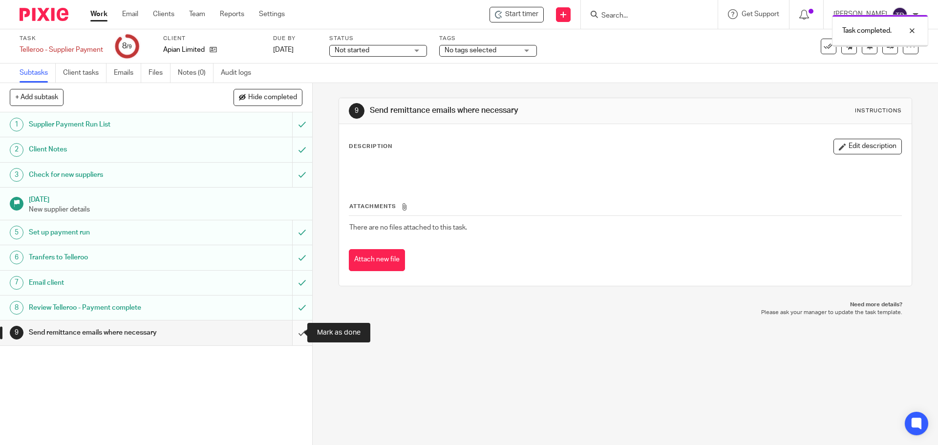
click at [295, 336] on input "submit" at bounding box center [156, 333] width 312 height 24
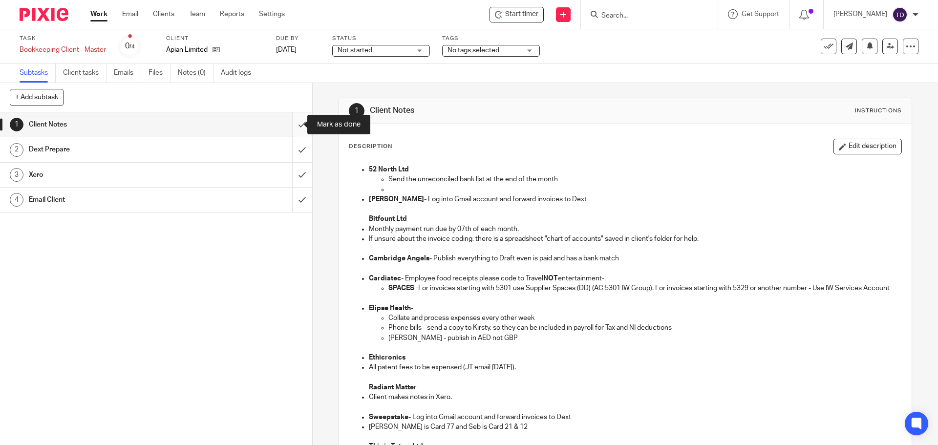
click at [294, 124] on input "submit" at bounding box center [156, 124] width 312 height 24
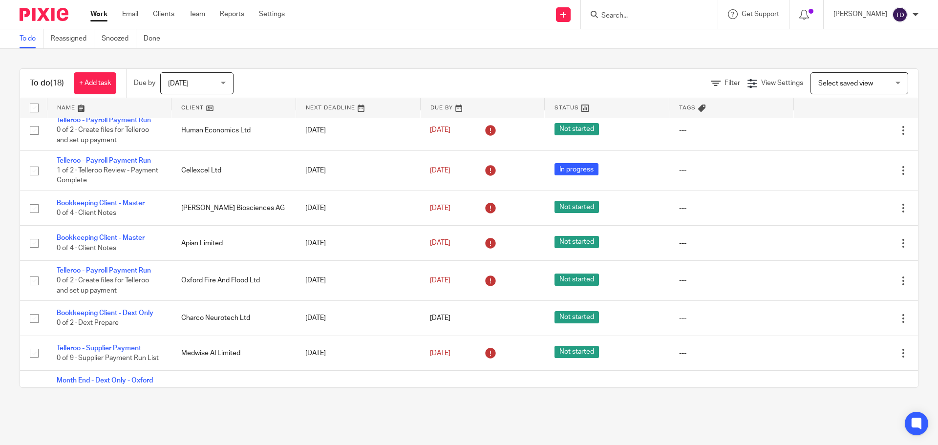
scroll to position [269, 0]
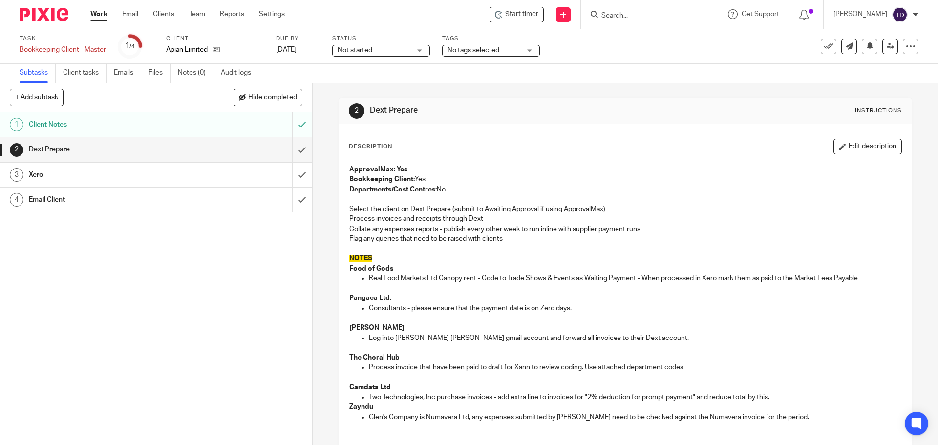
click at [368, 15] on div "Start timer Send new email Create task Add client Get Support Contact via email…" at bounding box center [619, 14] width 639 height 29
drag, startPoint x: 325, startPoint y: 100, endPoint x: 405, endPoint y: 110, distance: 79.9
click at [405, 110] on div "2 Dext Prepare Instructions Description Edit description ApprovalMax: Yes Bookk…" at bounding box center [625, 264] width 625 height 362
click at [459, 108] on h1 "Dext Prepare" at bounding box center [508, 111] width 277 height 10
